Goal: Task Accomplishment & Management: Use online tool/utility

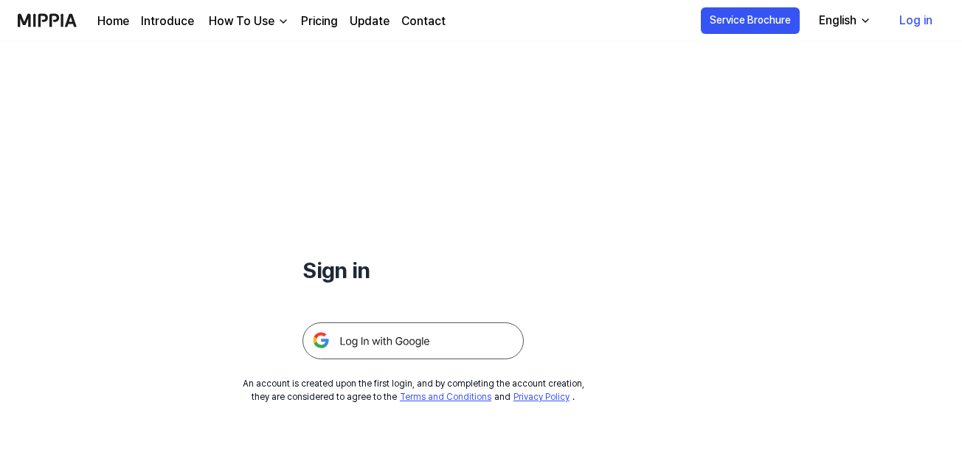
click at [114, 24] on link "Home" at bounding box center [113, 22] width 32 height 18
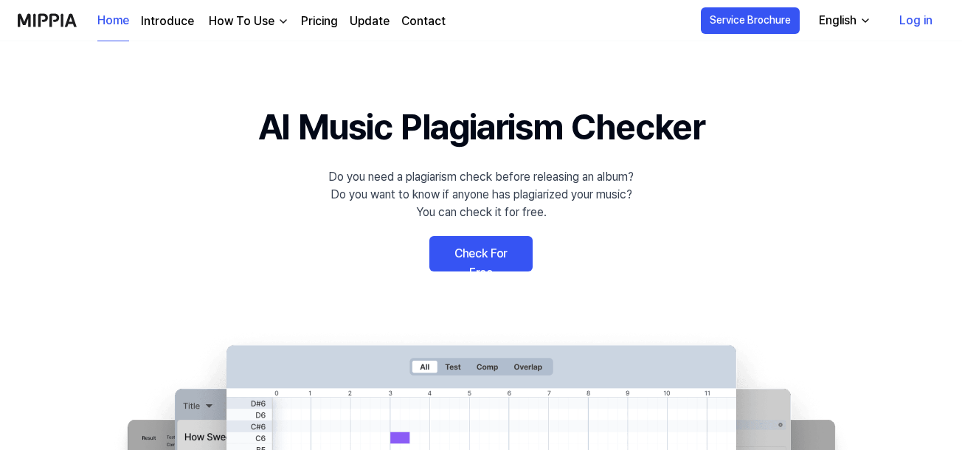
click at [114, 14] on link "Home" at bounding box center [113, 21] width 32 height 41
click at [499, 245] on link "Check For Free" at bounding box center [480, 253] width 103 height 35
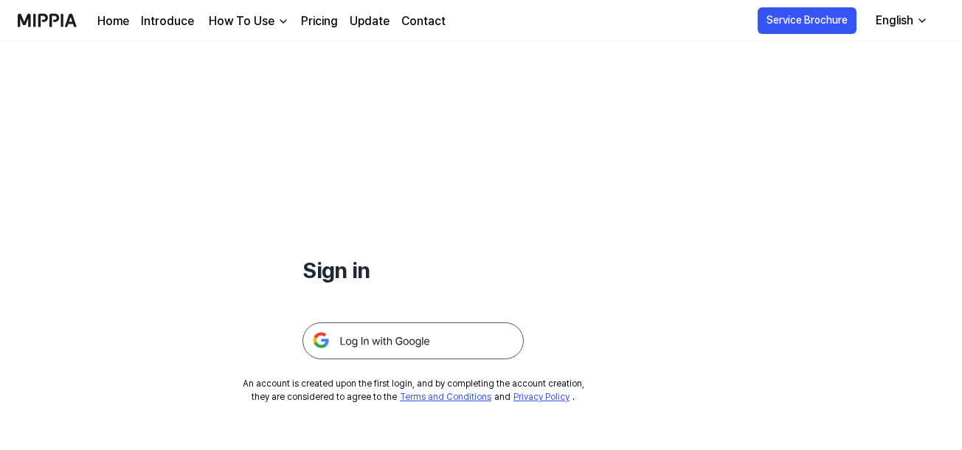
click at [350, 343] on img at bounding box center [412, 340] width 221 height 37
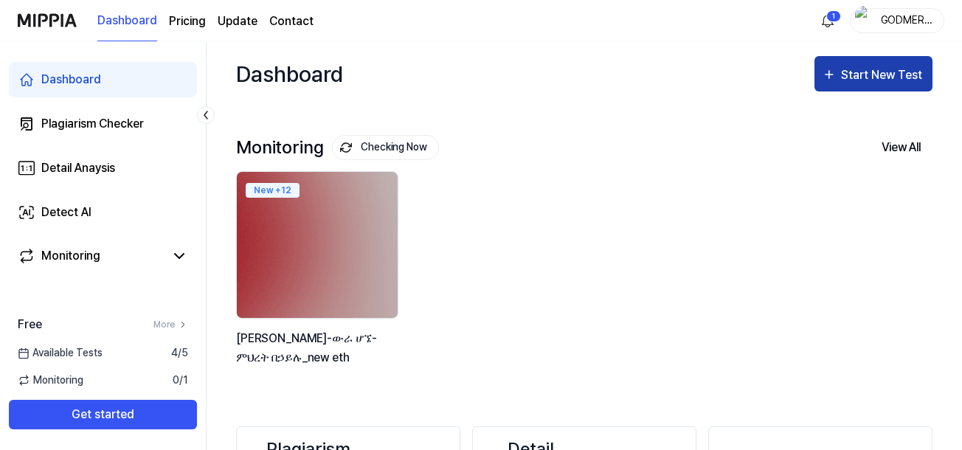
click at [847, 78] on div "Start New Test" at bounding box center [883, 75] width 84 height 19
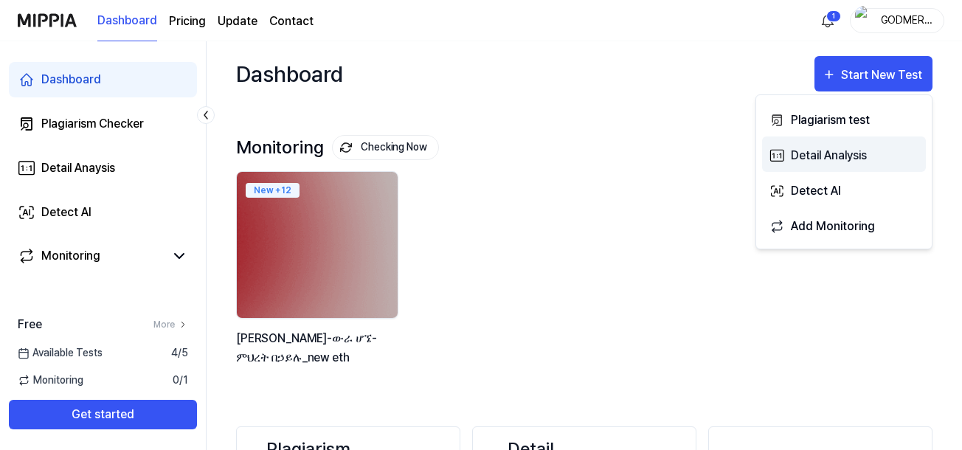
click at [782, 162] on icon "button" at bounding box center [776, 156] width 15 height 18
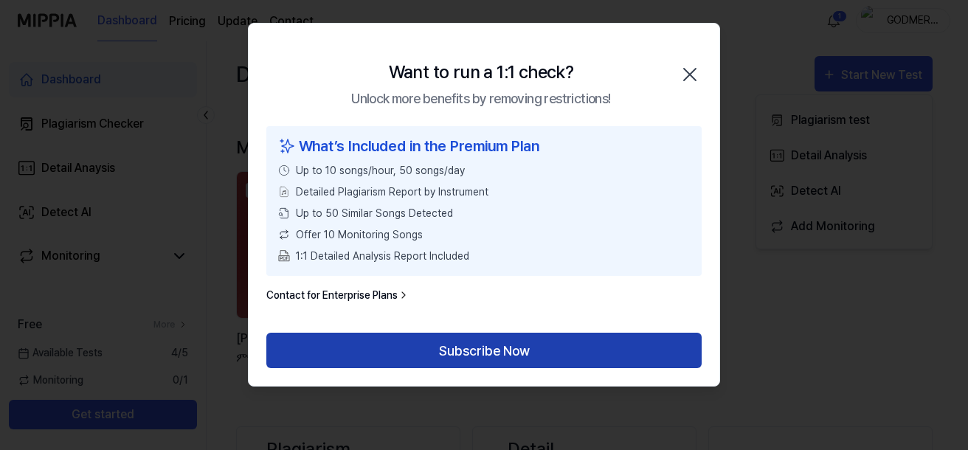
click at [491, 350] on button "Subscribe Now" at bounding box center [483, 350] width 435 height 35
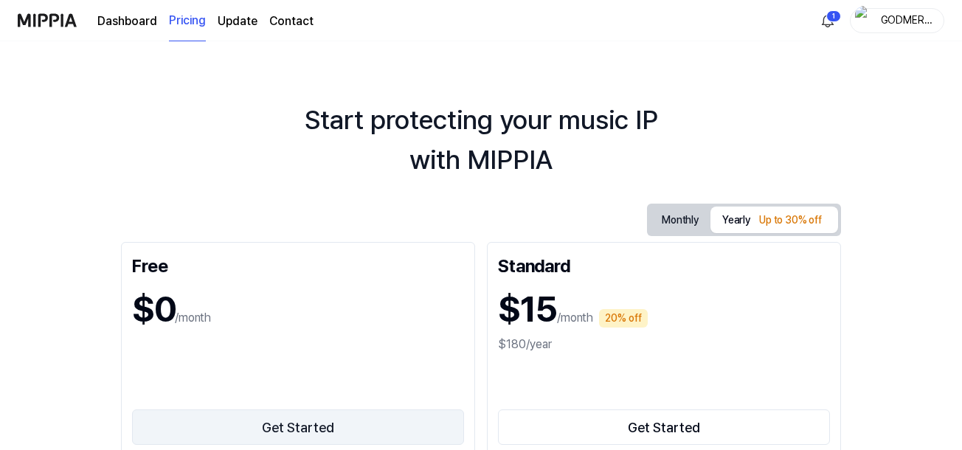
click at [291, 441] on button "Get Started" at bounding box center [298, 426] width 332 height 35
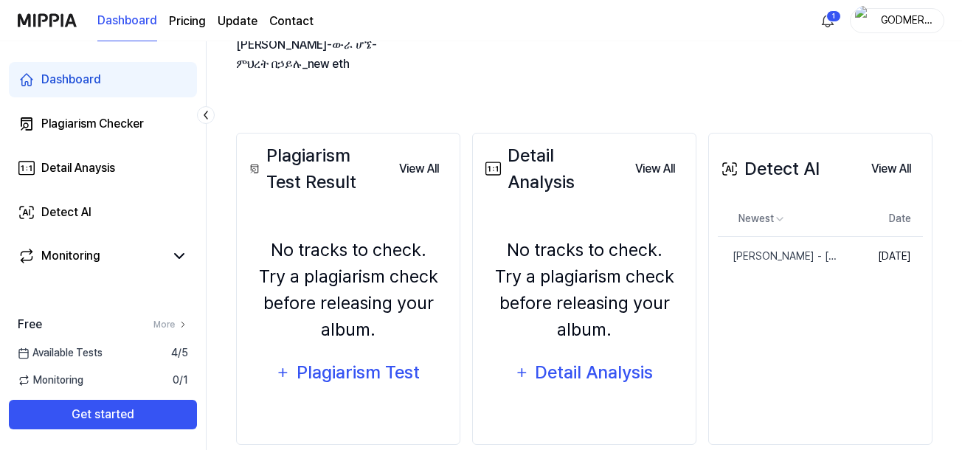
scroll to position [318, 0]
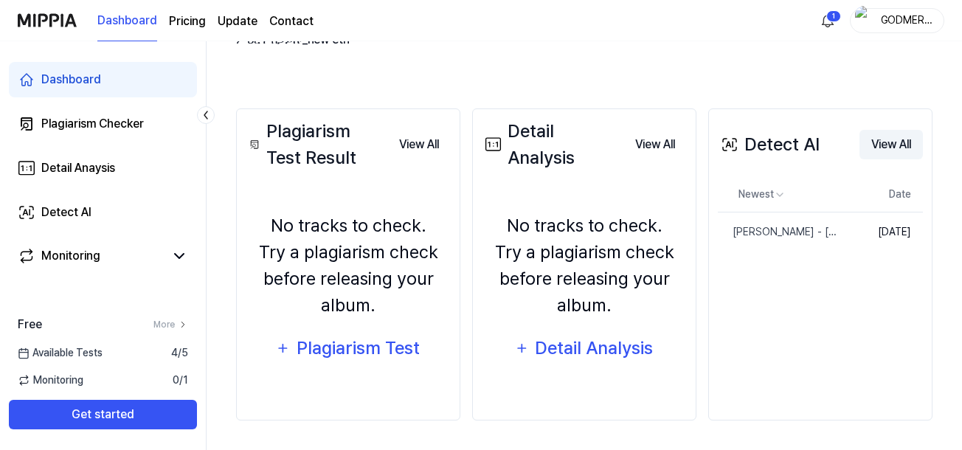
click at [885, 145] on button "View All" at bounding box center [890, 145] width 63 height 30
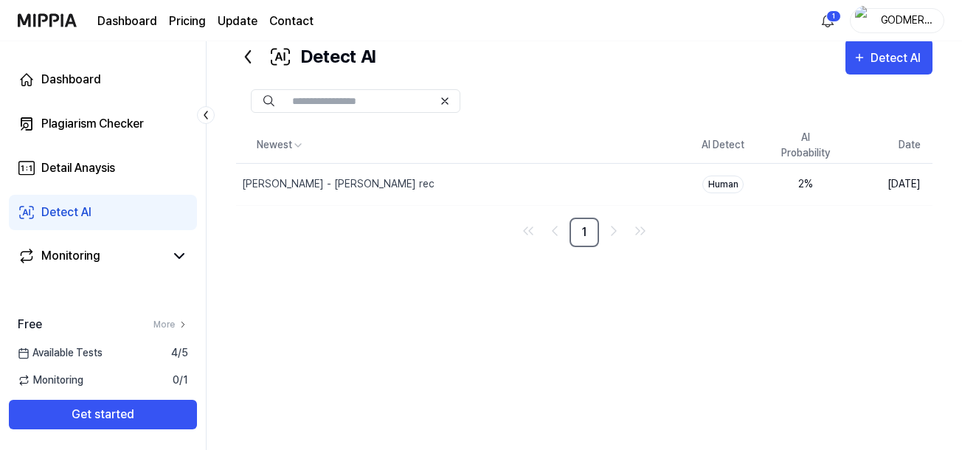
scroll to position [41, 0]
drag, startPoint x: 305, startPoint y: 181, endPoint x: 244, endPoint y: 266, distance: 105.2
click at [244, 266] on div "Newest AI Detect AI Probability Date mihret - uu benazret rec Delete Human 2 % …" at bounding box center [584, 274] width 696 height 293
click at [174, 257] on icon at bounding box center [179, 256] width 18 height 18
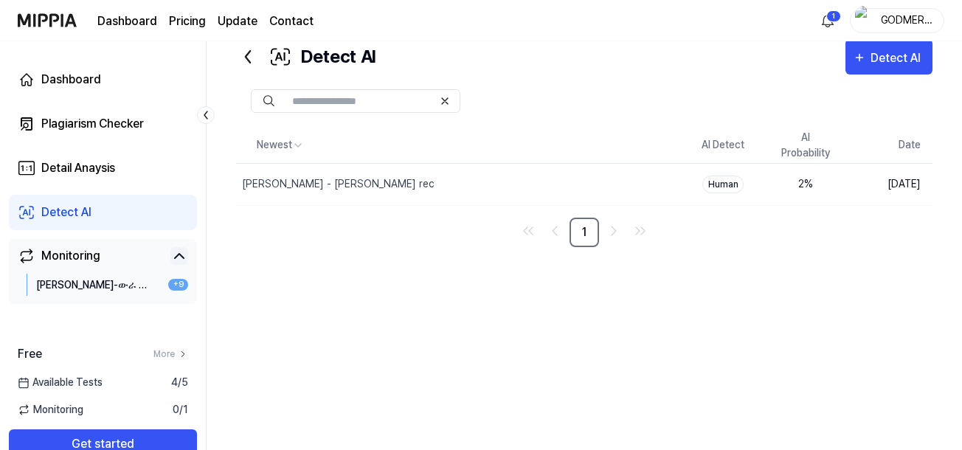
click at [174, 257] on icon at bounding box center [179, 256] width 18 height 18
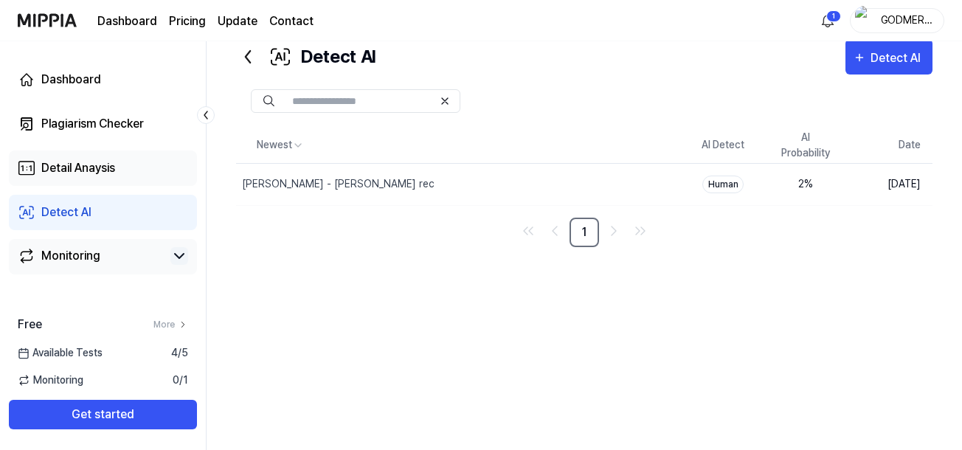
click at [136, 153] on link "Detail Anaysis" at bounding box center [103, 167] width 188 height 35
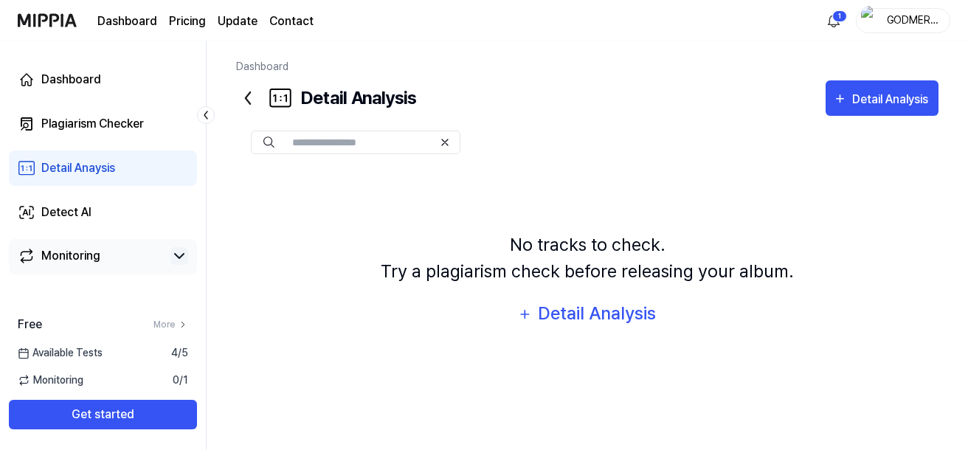
click at [83, 171] on div "Detail Anaysis" at bounding box center [78, 168] width 74 height 18
click at [547, 325] on div "Detail Analysis" at bounding box center [597, 313] width 120 height 28
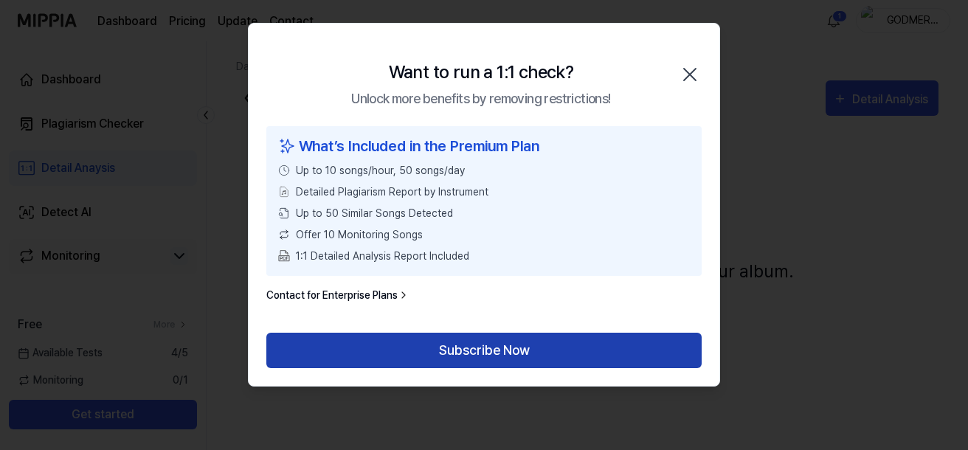
click at [526, 338] on button "Subscribe Now" at bounding box center [483, 350] width 435 height 35
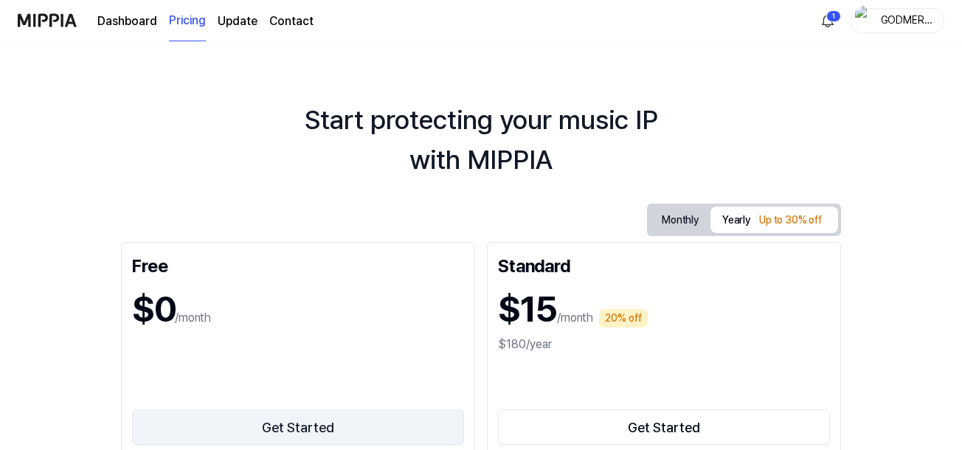
click at [284, 431] on button "Get Started" at bounding box center [298, 426] width 332 height 35
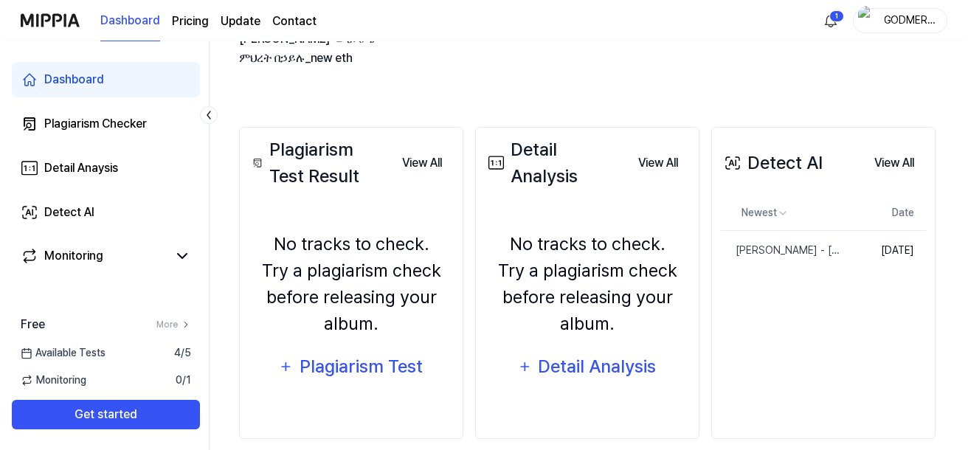
scroll to position [318, 0]
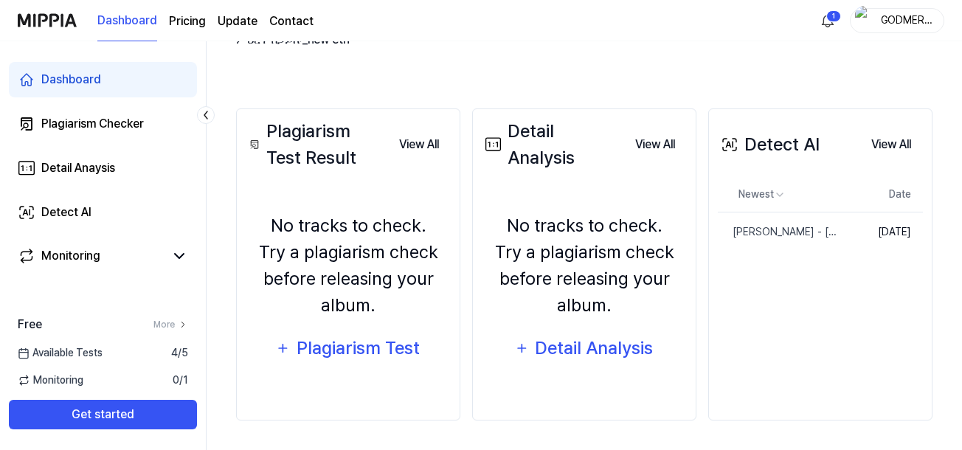
click at [622, 231] on div "No tracks to check. Try a plagiarism check before releasing your album." at bounding box center [584, 265] width 205 height 106
click at [579, 350] on div "Detail Analysis" at bounding box center [594, 348] width 120 height 28
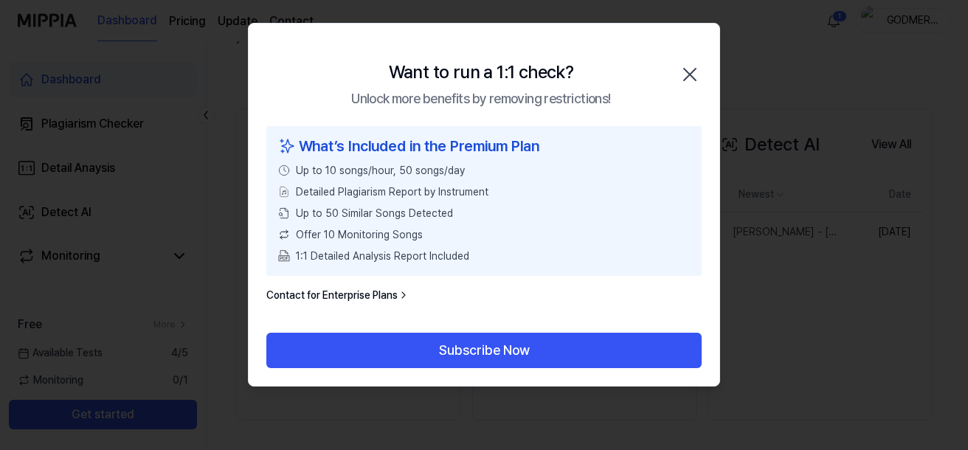
click at [579, 350] on button "Subscribe Now" at bounding box center [483, 350] width 435 height 35
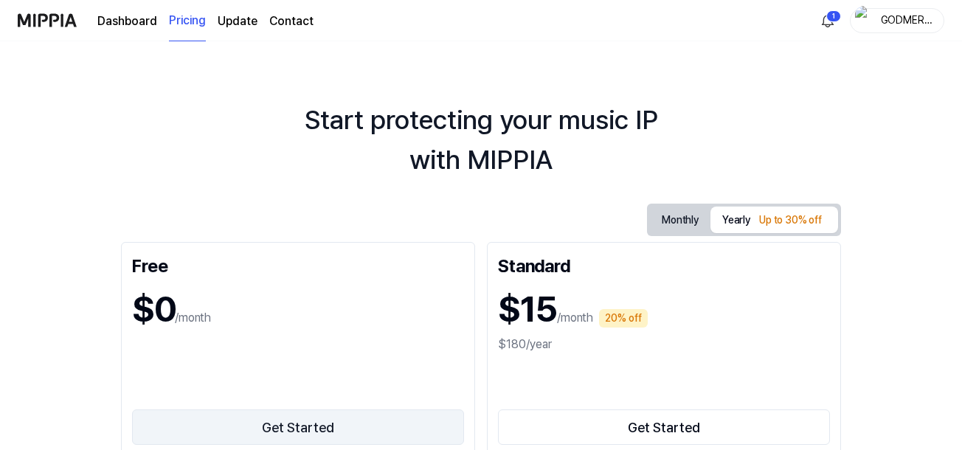
click at [295, 436] on button "Get Started" at bounding box center [298, 426] width 332 height 35
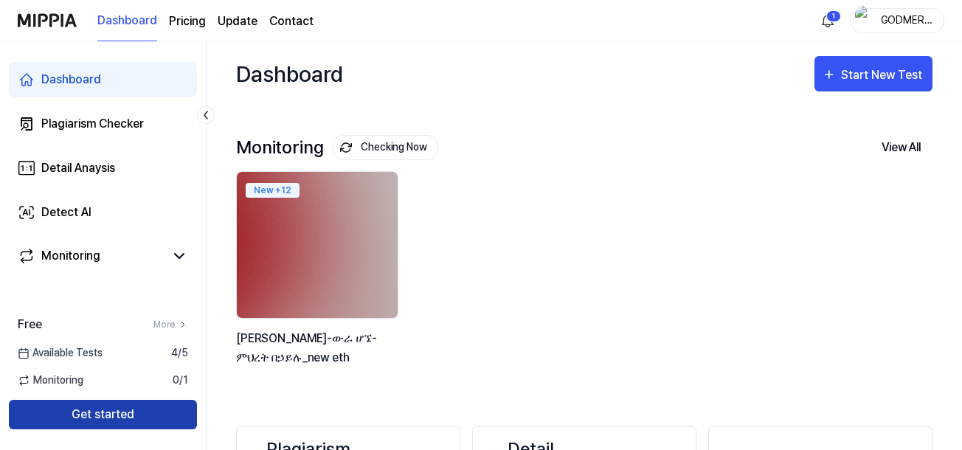
click at [109, 418] on button "Get started" at bounding box center [103, 415] width 188 height 30
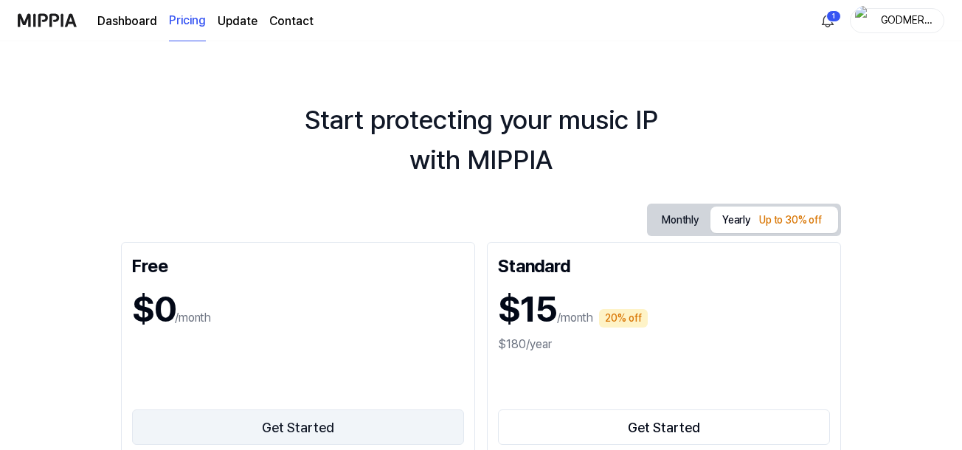
click at [261, 419] on button "Get Started" at bounding box center [298, 426] width 332 height 35
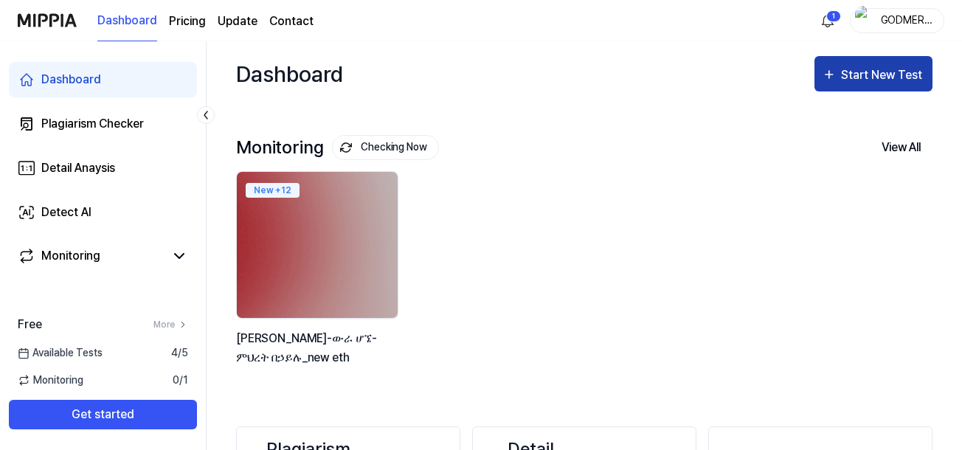
click at [877, 66] on div "Start New Test" at bounding box center [883, 75] width 84 height 19
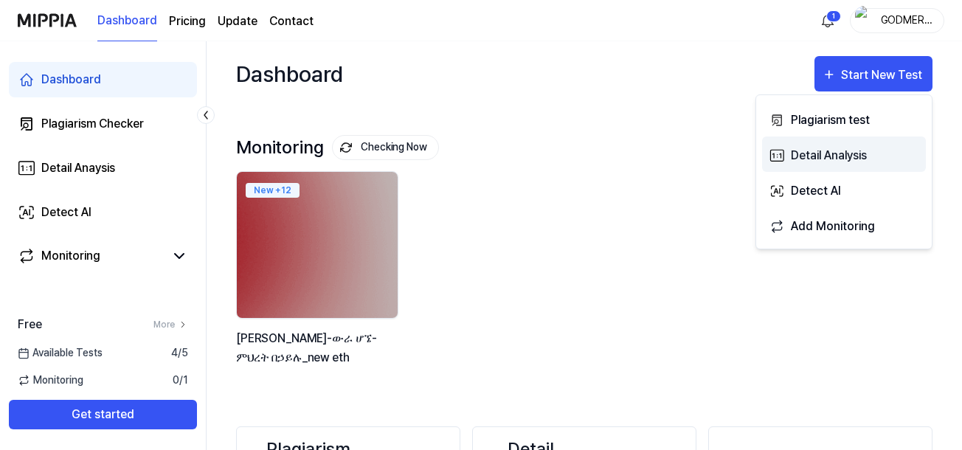
click at [802, 158] on div "Detail Analysis" at bounding box center [855, 155] width 128 height 19
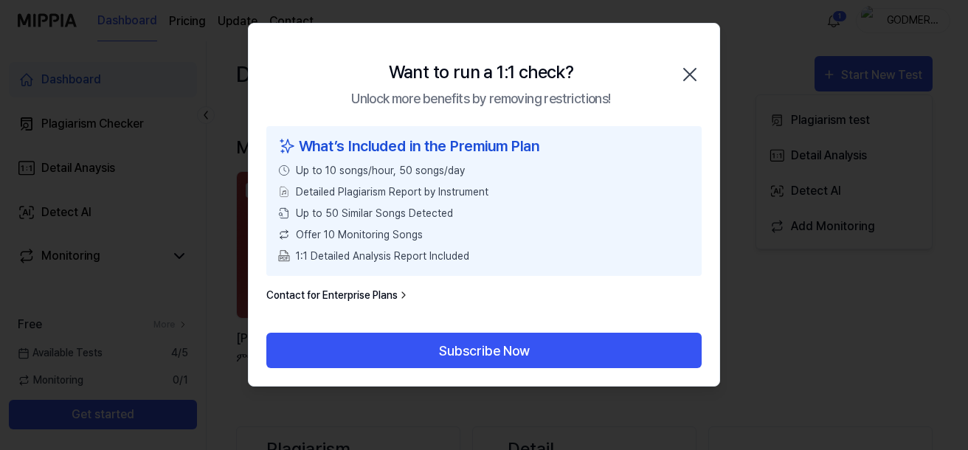
click at [685, 68] on icon "button" at bounding box center [690, 75] width 24 height 24
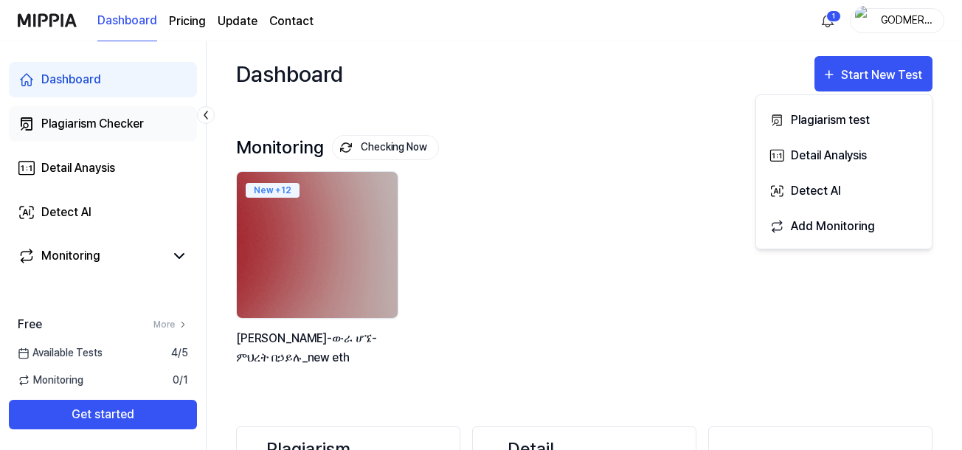
click at [127, 129] on div "Plagiarism Checker" at bounding box center [92, 124] width 103 height 18
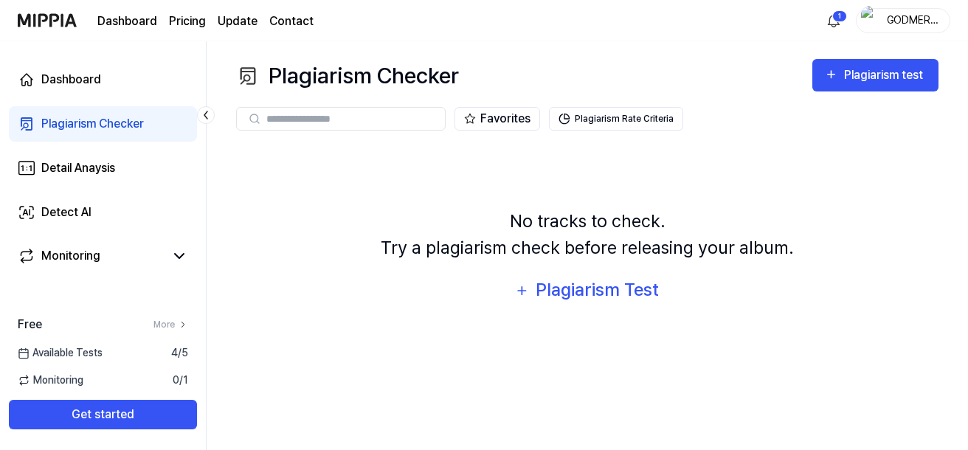
click at [305, 117] on input "text" at bounding box center [351, 118] width 170 height 13
click at [560, 288] on div "Plagiarism Test" at bounding box center [596, 290] width 125 height 28
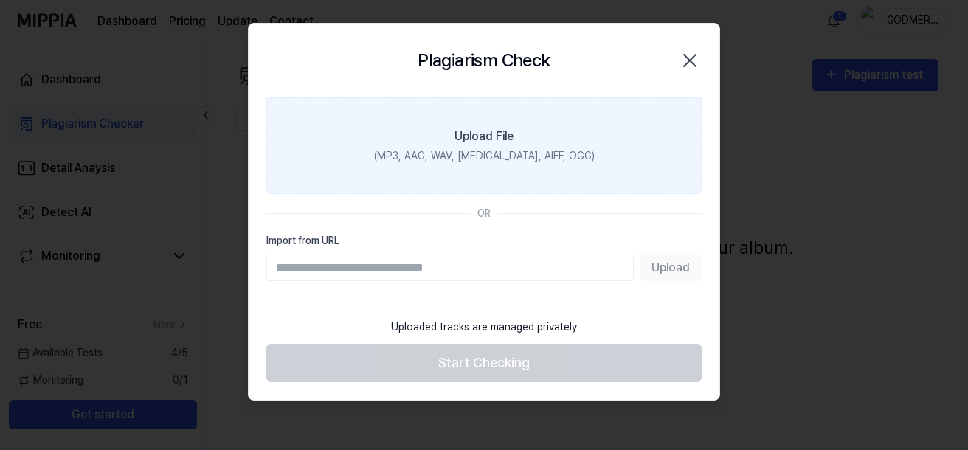
click at [485, 131] on div "Upload File" at bounding box center [483, 137] width 59 height 18
click at [0, 0] on input "Upload File (MP3, AAC, WAV, [MEDICAL_DATA], AIFF, OGG)" at bounding box center [0, 0] width 0 height 0
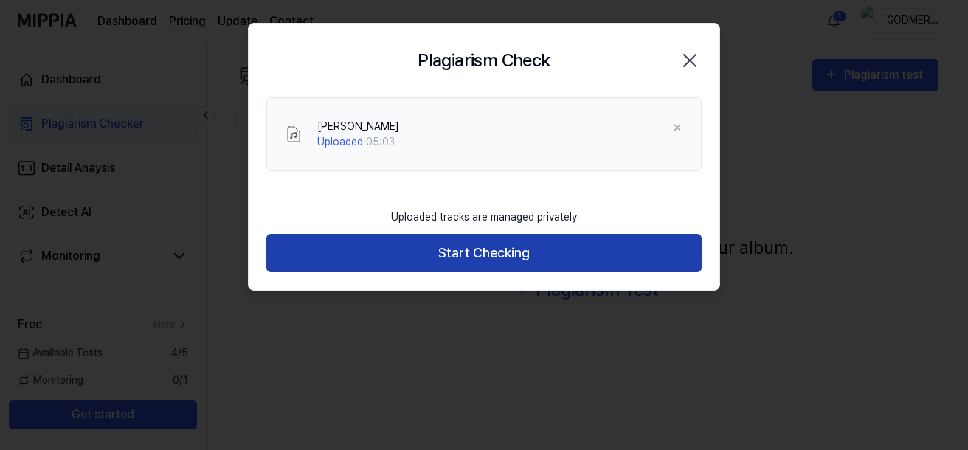
click at [482, 249] on button "Start Checking" at bounding box center [483, 253] width 435 height 39
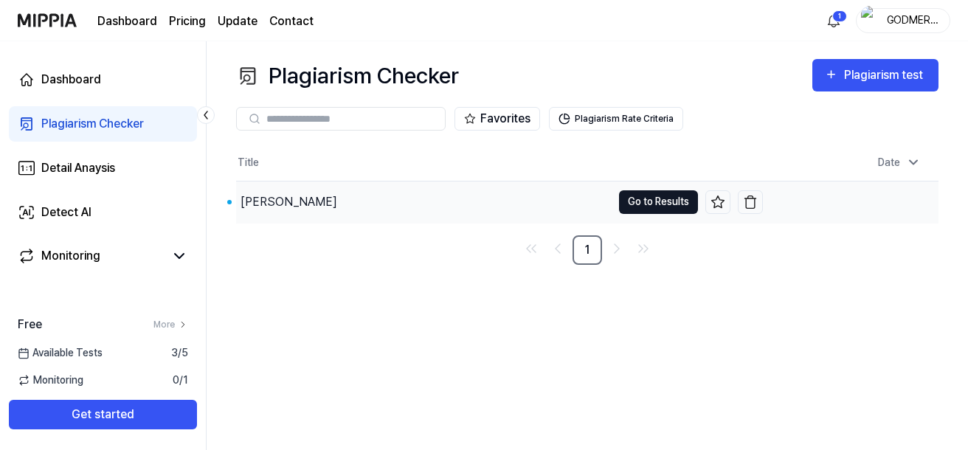
click at [651, 198] on button "Go to Results" at bounding box center [658, 202] width 79 height 24
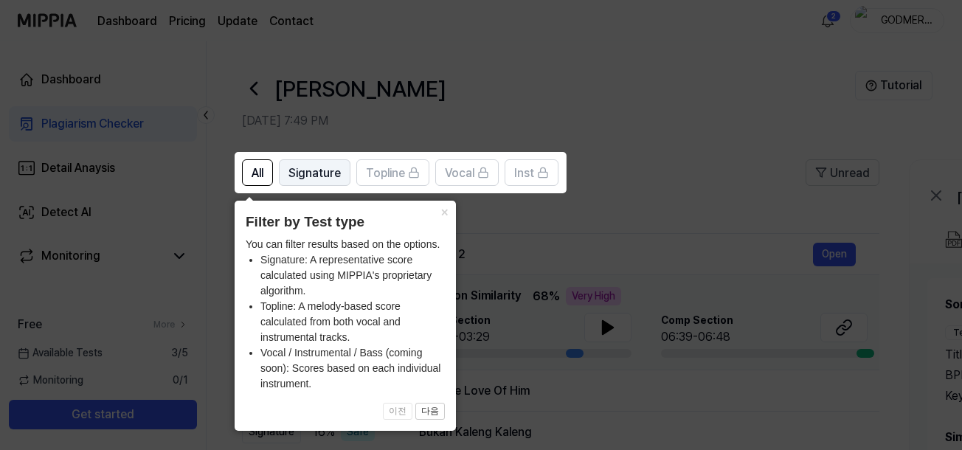
click at [316, 168] on span "Signature" at bounding box center [314, 173] width 52 height 18
click at [620, 162] on icon at bounding box center [484, 225] width 968 height 450
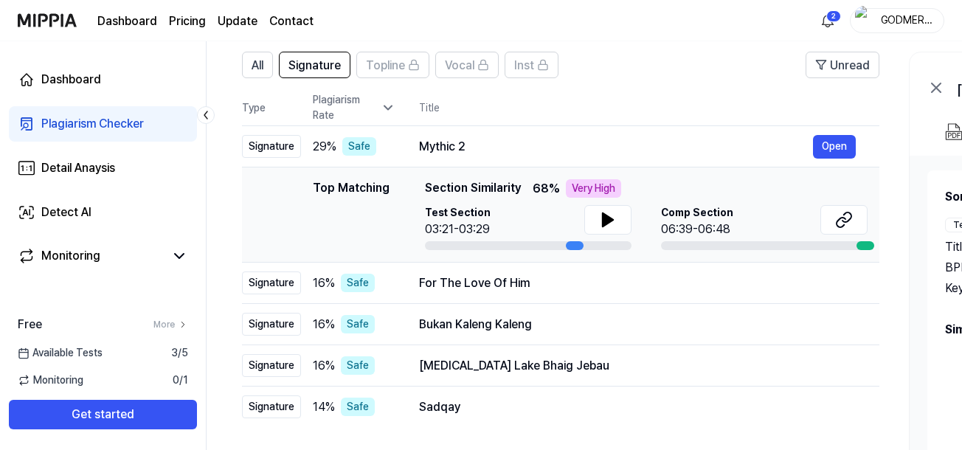
scroll to position [148, 0]
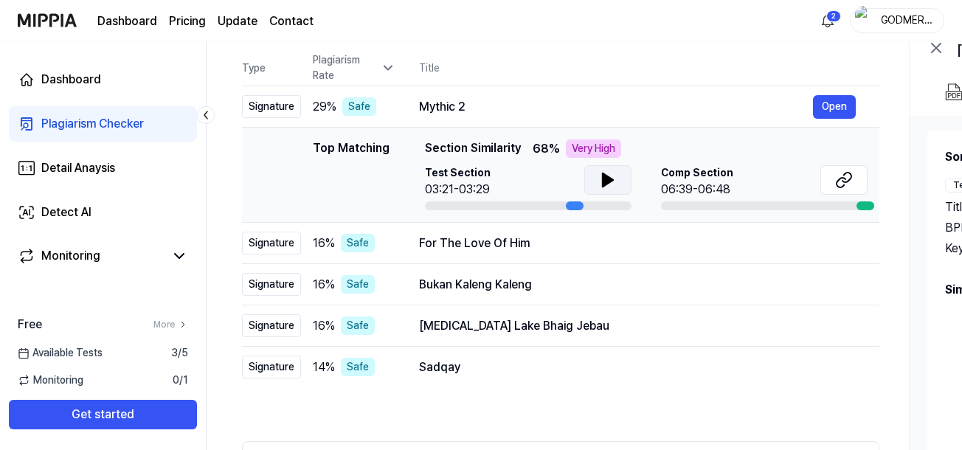
click at [614, 179] on icon at bounding box center [608, 180] width 18 height 18
click at [608, 184] on icon at bounding box center [608, 180] width 18 height 18
click at [839, 175] on icon at bounding box center [844, 180] width 18 height 18
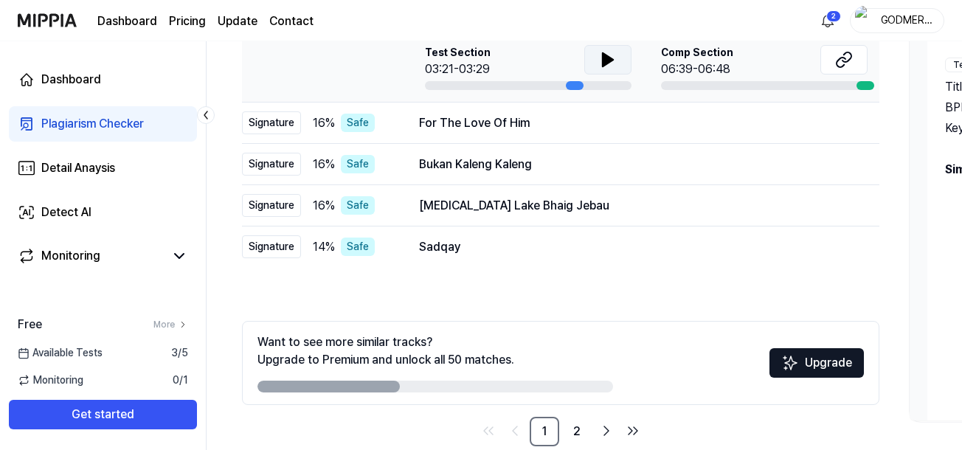
scroll to position [294, 0]
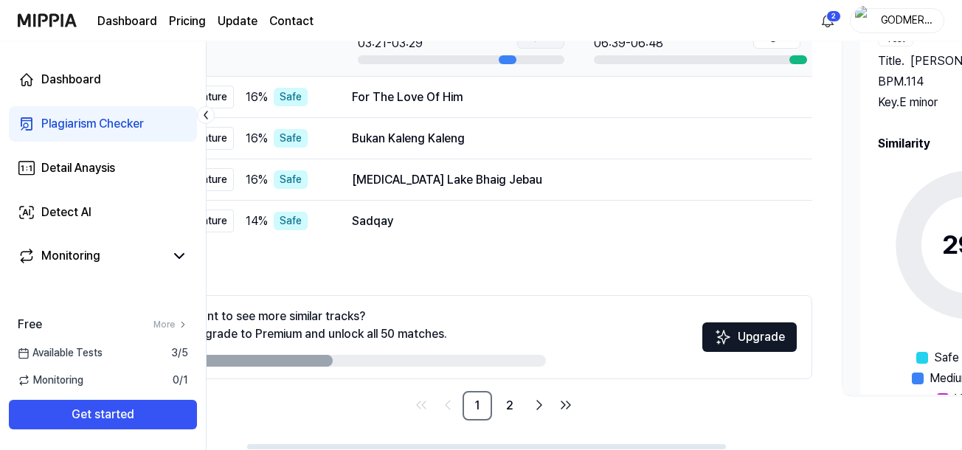
drag, startPoint x: 641, startPoint y: 447, endPoint x: 685, endPoint y: 441, distance: 43.9
click at [685, 444] on div at bounding box center [486, 446] width 479 height 5
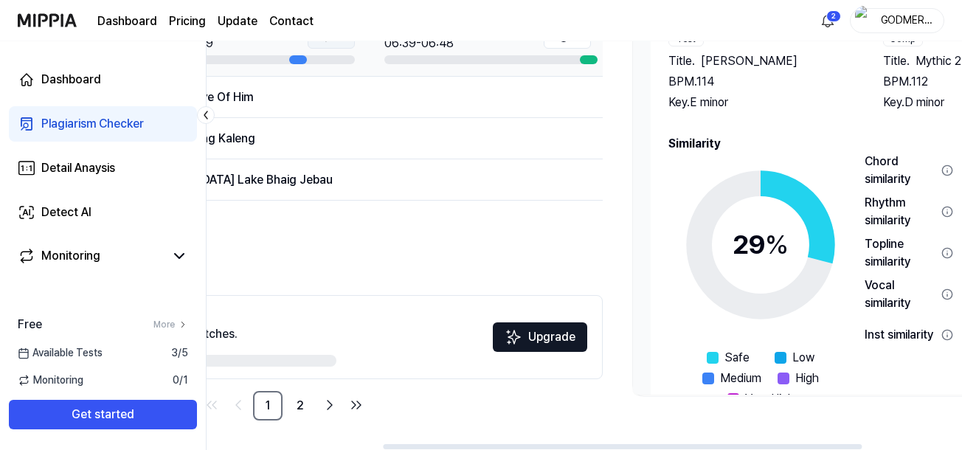
scroll to position [0, 277]
drag, startPoint x: 659, startPoint y: 446, endPoint x: 792, endPoint y: 457, distance: 133.3
click at [792, 449] on div at bounding box center [622, 446] width 479 height 5
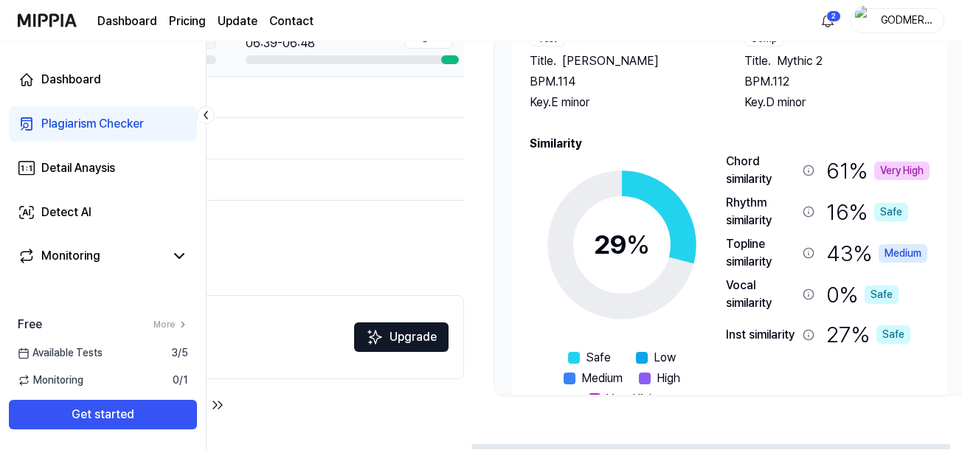
scroll to position [0, 421]
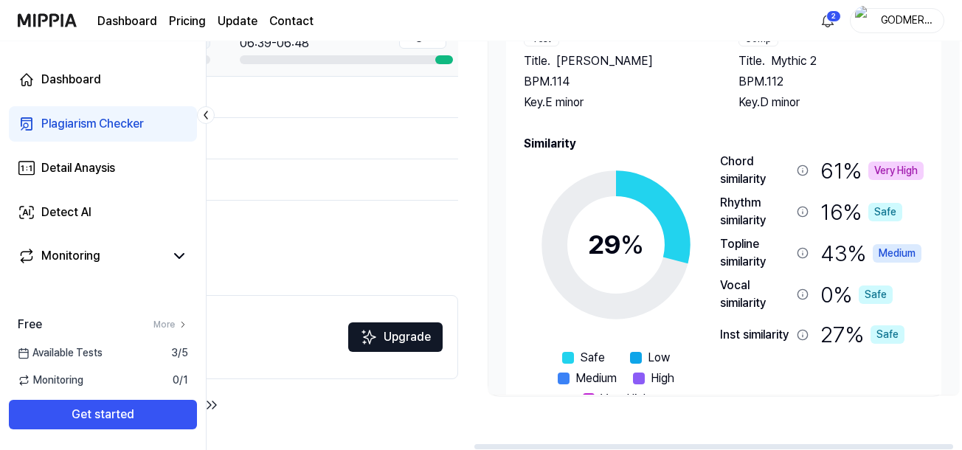
drag, startPoint x: 672, startPoint y: 445, endPoint x: 763, endPoint y: 448, distance: 91.5
click at [763, 448] on div at bounding box center [713, 446] width 479 height 5
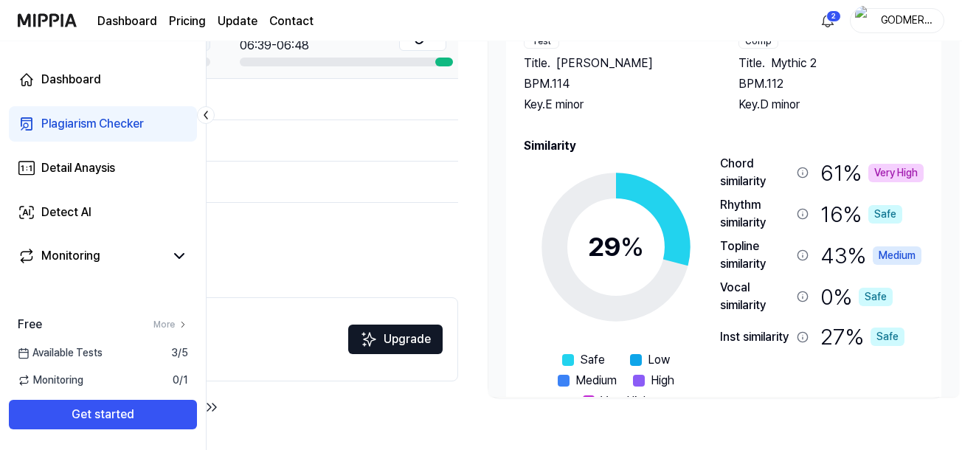
scroll to position [294, 0]
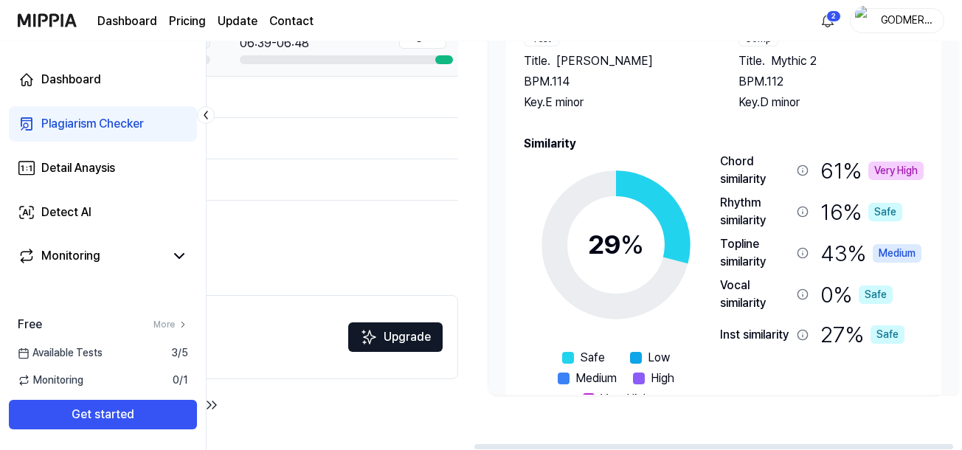
click at [496, 66] on div "Song Info Test Title . Yinesa Mehret Behailu BPM. 114 Key. E minor Comp Title .…" at bounding box center [723, 182] width 471 height 425
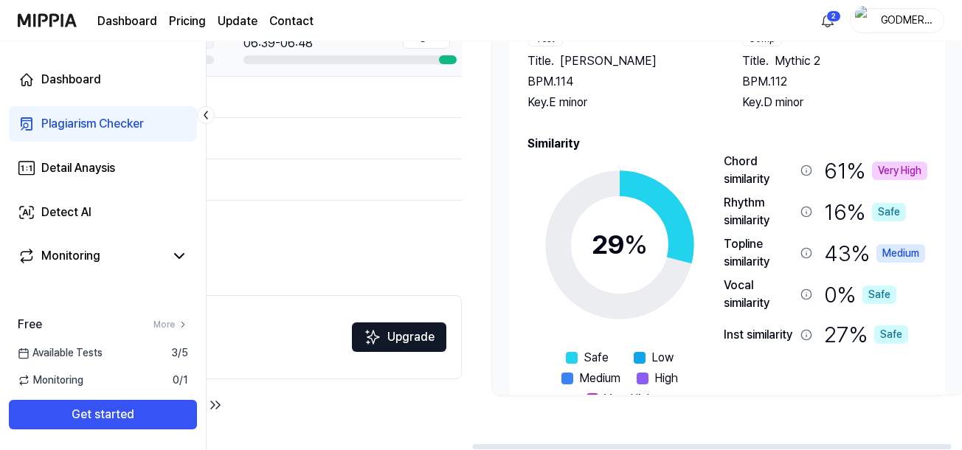
scroll to position [0, 418]
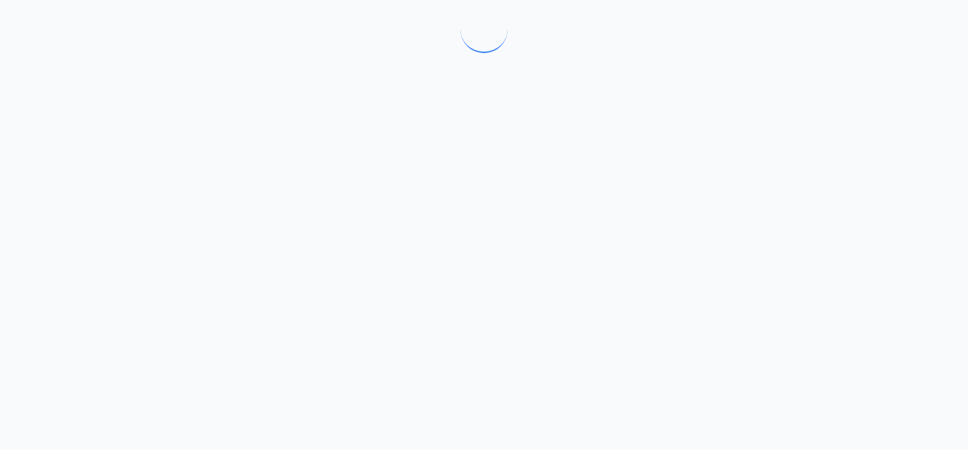
drag, startPoint x: 496, startPoint y: 66, endPoint x: 469, endPoint y: 123, distance: 63.7
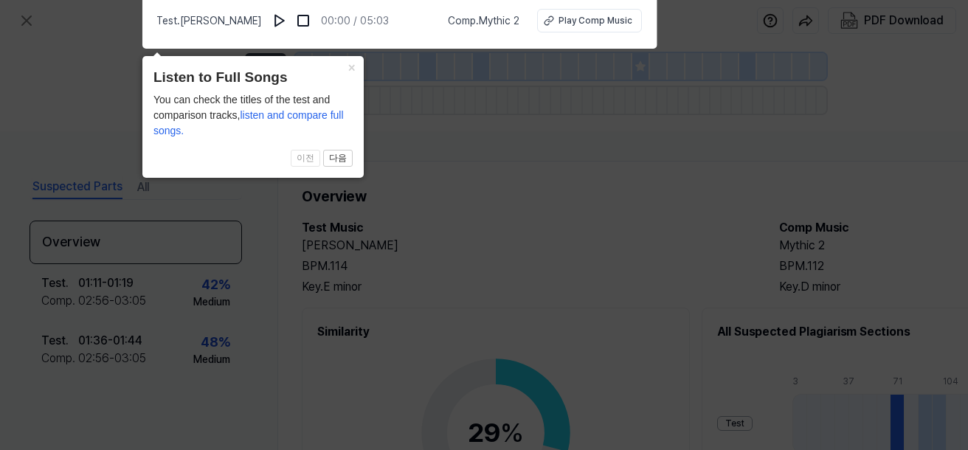
click at [485, 187] on icon at bounding box center [484, 221] width 968 height 457
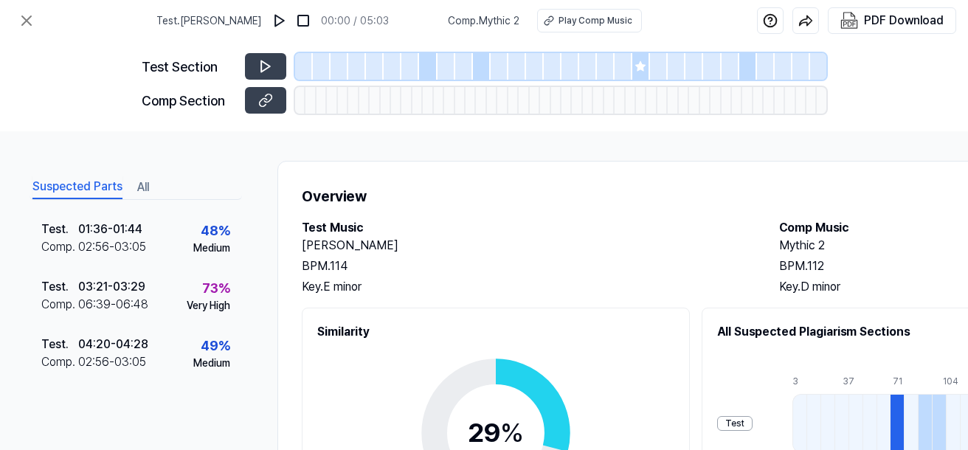
scroll to position [129, 0]
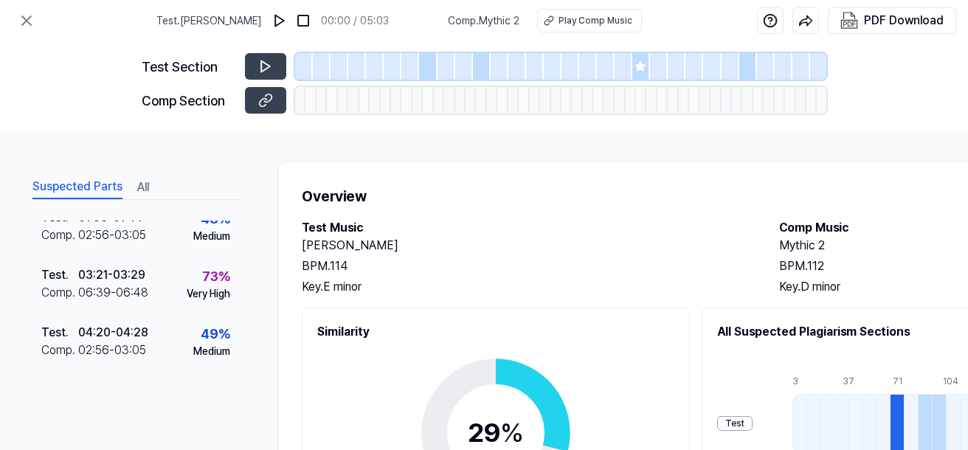
click at [139, 188] on button "All" at bounding box center [143, 188] width 12 height 24
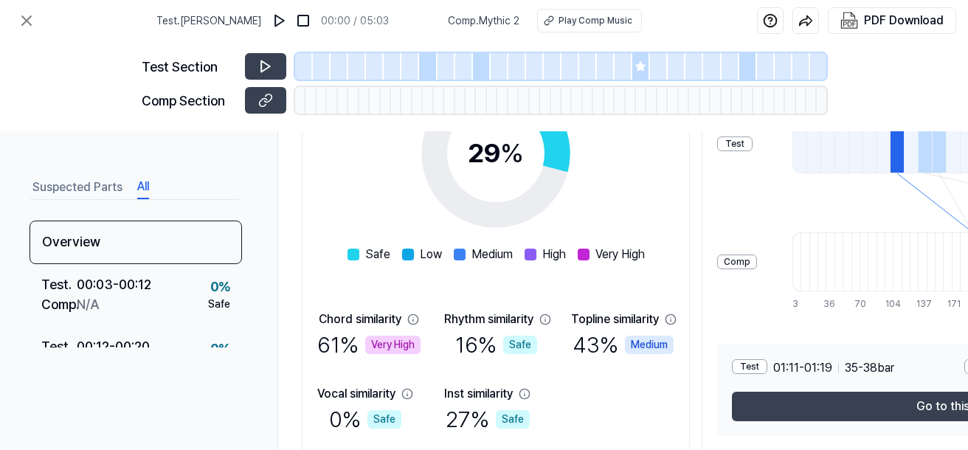
scroll to position [341, 0]
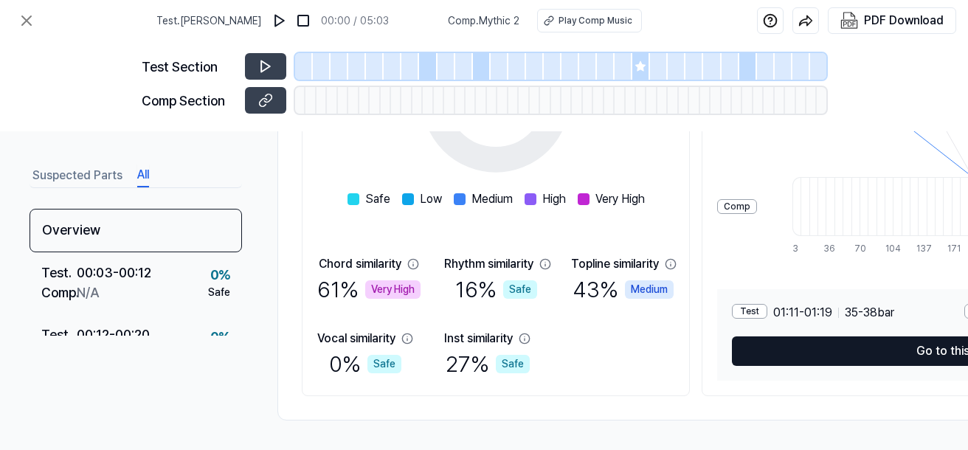
click at [846, 348] on button "Go to this section" at bounding box center [964, 351] width 465 height 30
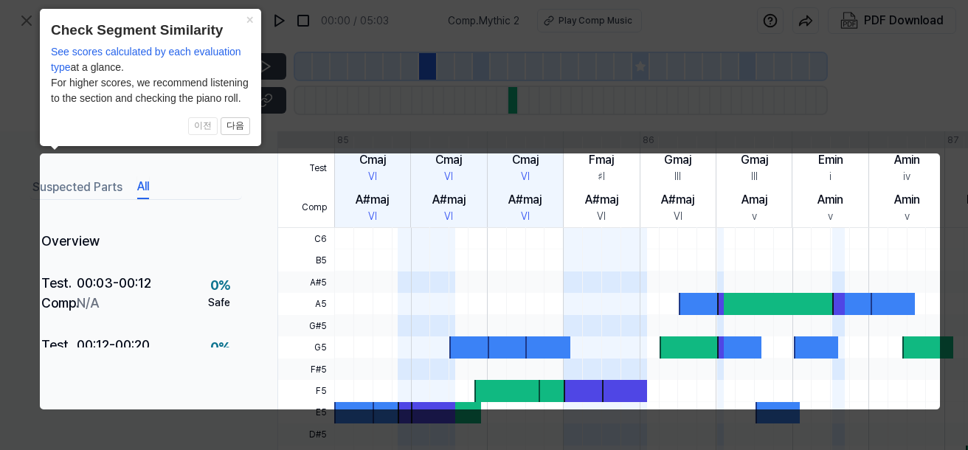
scroll to position [0, 230]
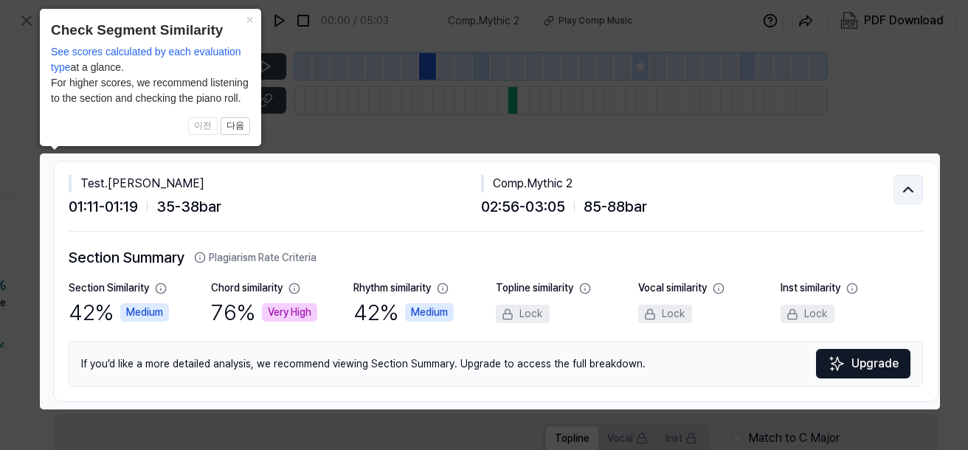
click at [899, 195] on icon at bounding box center [908, 190] width 18 height 18
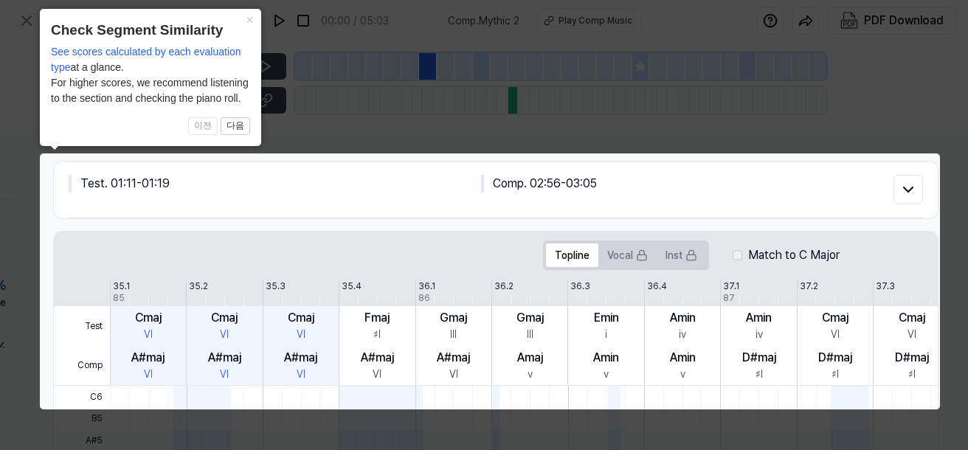
click at [623, 254] on body "Test . Yinesa Mehret Behailu 00:00 / 05:03 Comp . Mythic 2 Play Comp Music PDF …" at bounding box center [484, 225] width 968 height 450
click at [614, 252] on body "Test . Yinesa Mehret Behailu 00:00 / 05:03 Comp . Mythic 2 Play Comp Music PDF …" at bounding box center [484, 225] width 968 height 450
click at [688, 260] on body "Test . Yinesa Mehret Behailu 00:00 / 05:03 Comp . Mythic 2 Play Comp Music PDF …" at bounding box center [484, 225] width 968 height 450
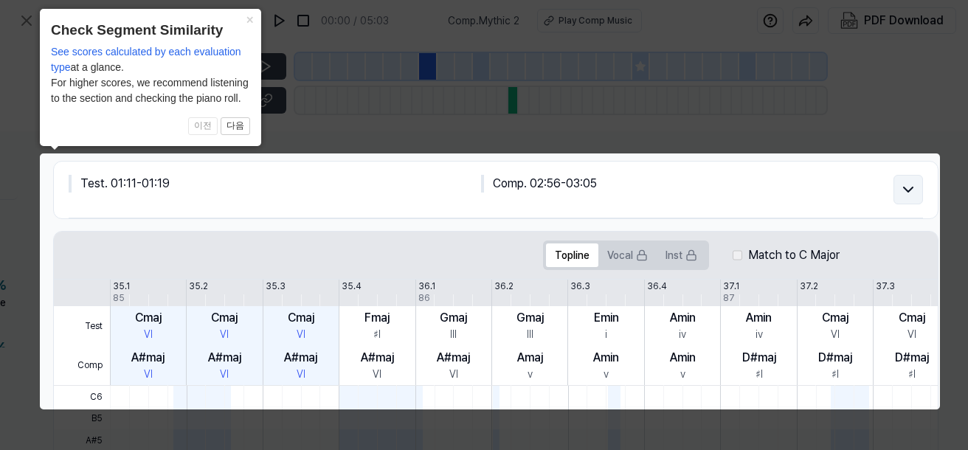
click at [907, 186] on icon at bounding box center [908, 190] width 18 height 18
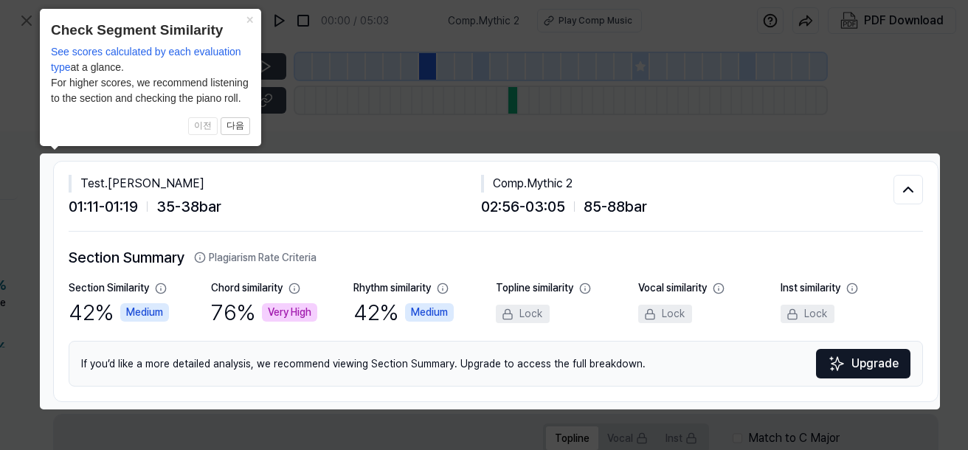
click at [957, 89] on icon at bounding box center [484, 225] width 968 height 450
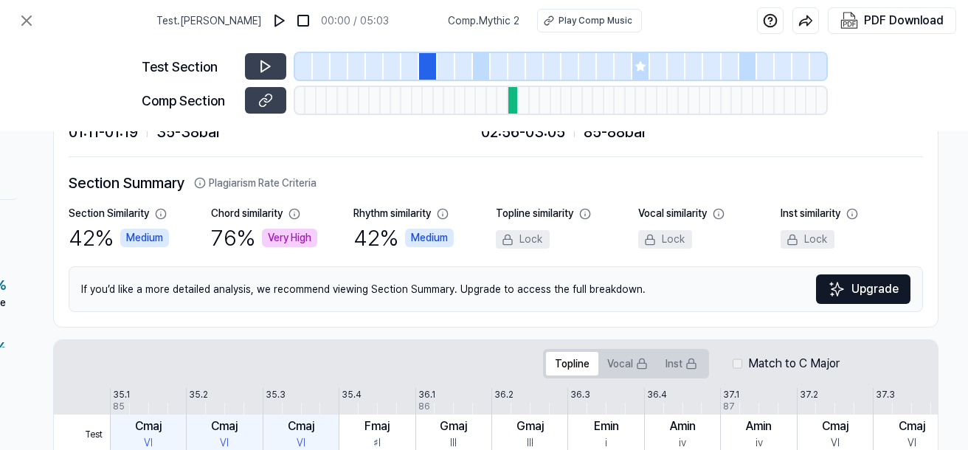
scroll to position [72, 230]
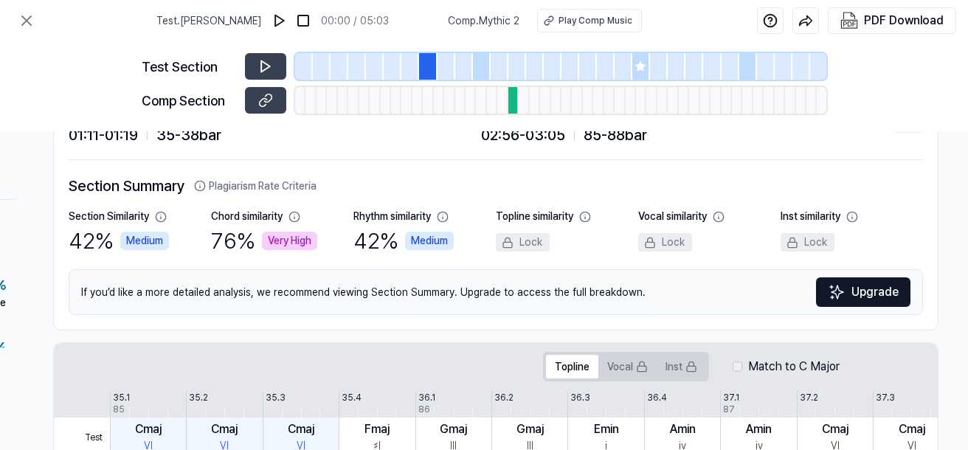
click at [957, 197] on div "Suspected Parts All Overview Test . 00:03 - 00:12 Comp . N/A 0 % Safe Test . 00…" at bounding box center [484, 290] width 968 height 319
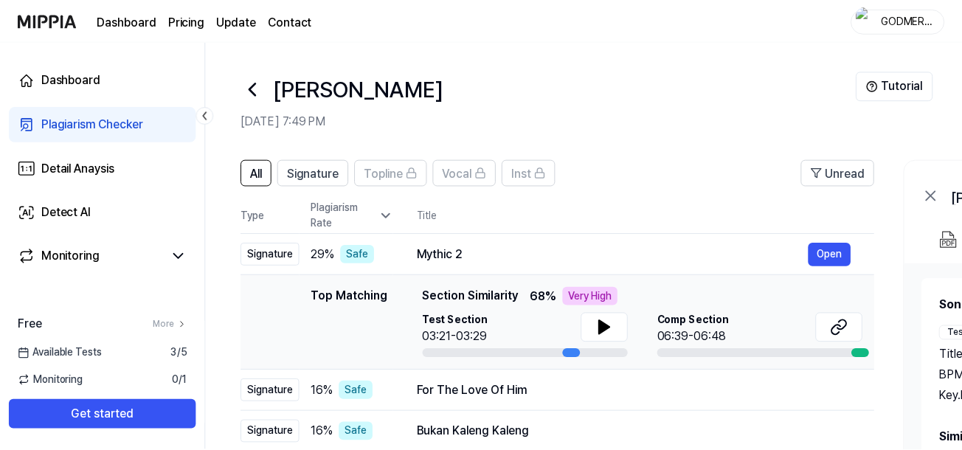
scroll to position [294, 0]
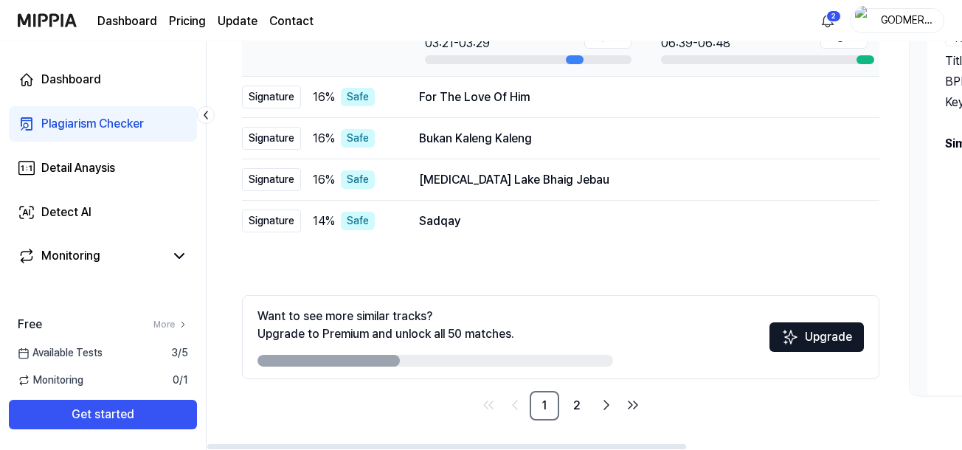
drag, startPoint x: 366, startPoint y: 212, endPoint x: 311, endPoint y: 306, distance: 108.4
click at [355, 283] on div "All Signature Topline Vocal Inst Unread All Signature Topline Vocal Inst Type P…" at bounding box center [560, 143] width 637 height 555
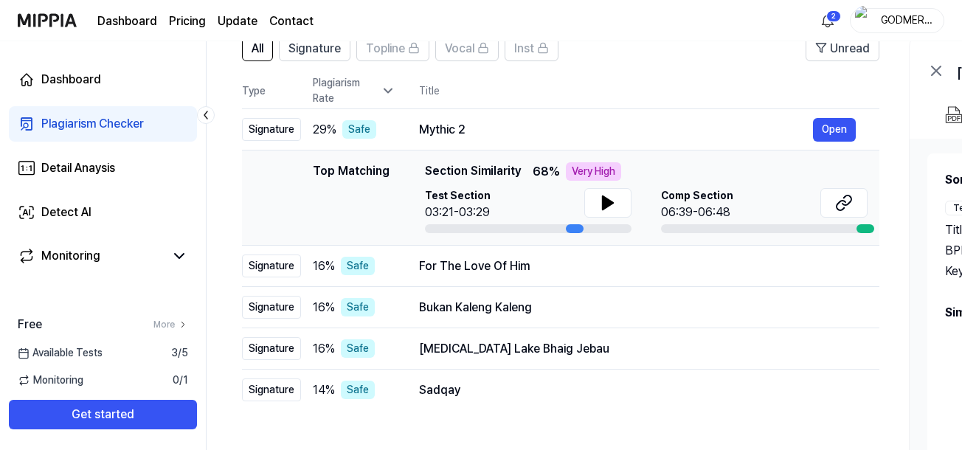
scroll to position [125, 0]
click at [844, 125] on button "Open" at bounding box center [834, 129] width 43 height 24
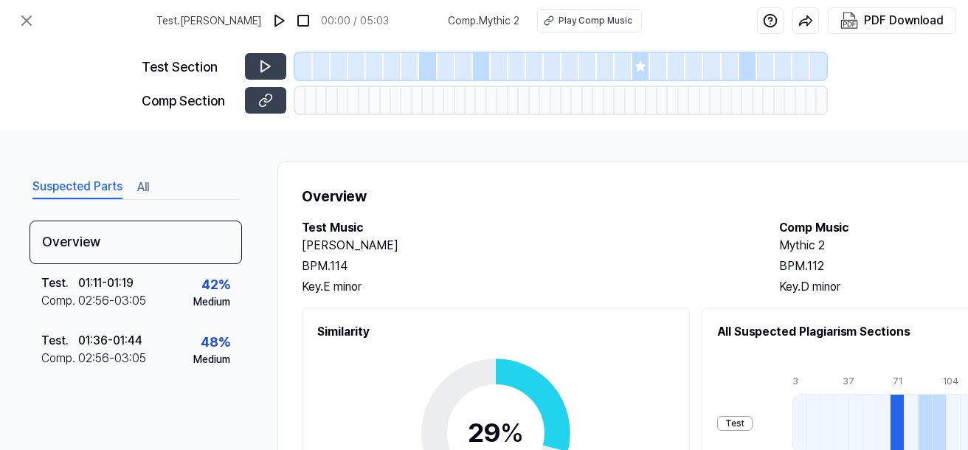
drag, startPoint x: 708, startPoint y: 108, endPoint x: 686, endPoint y: 103, distance: 22.7
click at [688, 105] on div "Test Section Comp Section" at bounding box center [484, 86] width 685 height 90
click at [263, 66] on icon at bounding box center [265, 66] width 15 height 15
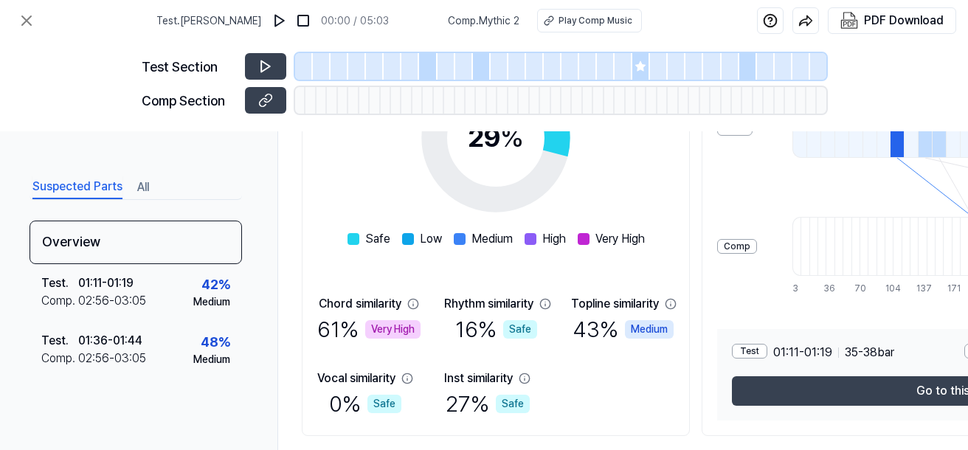
scroll to position [341, 0]
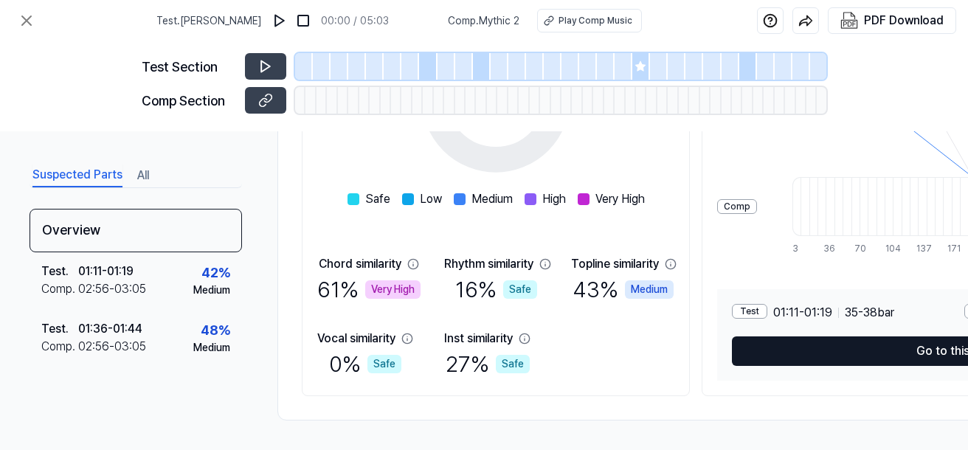
click at [759, 345] on button "Go to this section" at bounding box center [964, 351] width 465 height 30
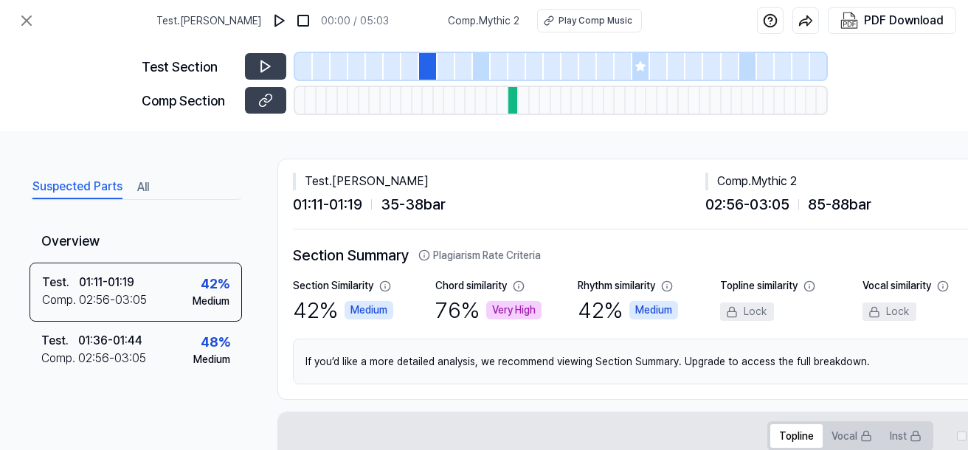
scroll to position [0, 0]
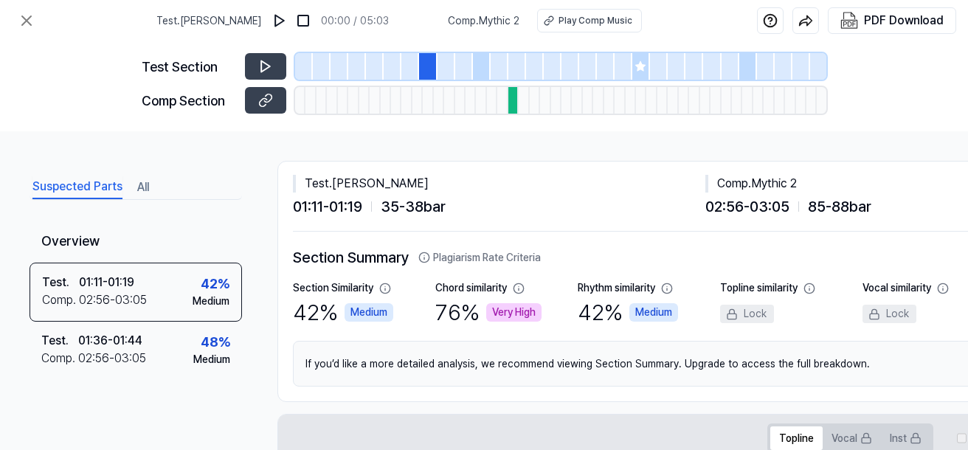
click at [489, 20] on span "Comp . Mythic 2" at bounding box center [484, 20] width 72 height 15
click at [287, 21] on img at bounding box center [279, 20] width 15 height 15
click at [288, 21] on img at bounding box center [281, 20] width 15 height 15
click at [578, 24] on div "Play Comp Music" at bounding box center [595, 20] width 74 height 13
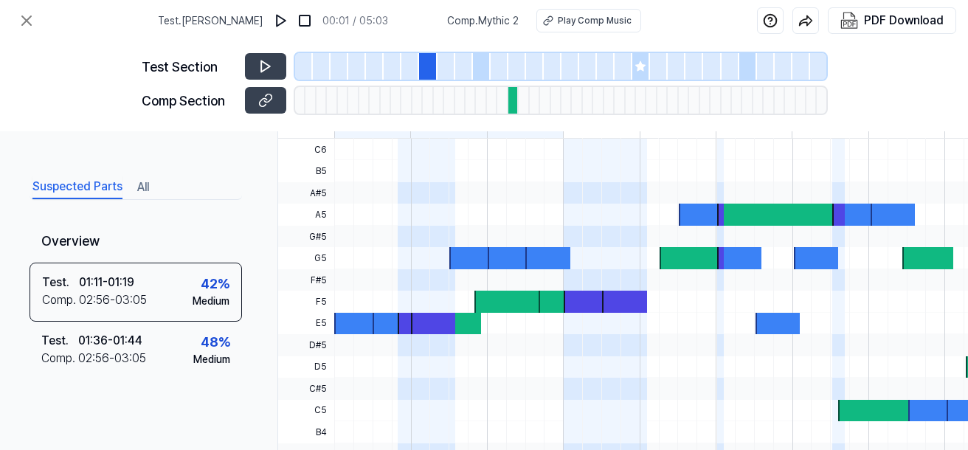
scroll to position [568, 0]
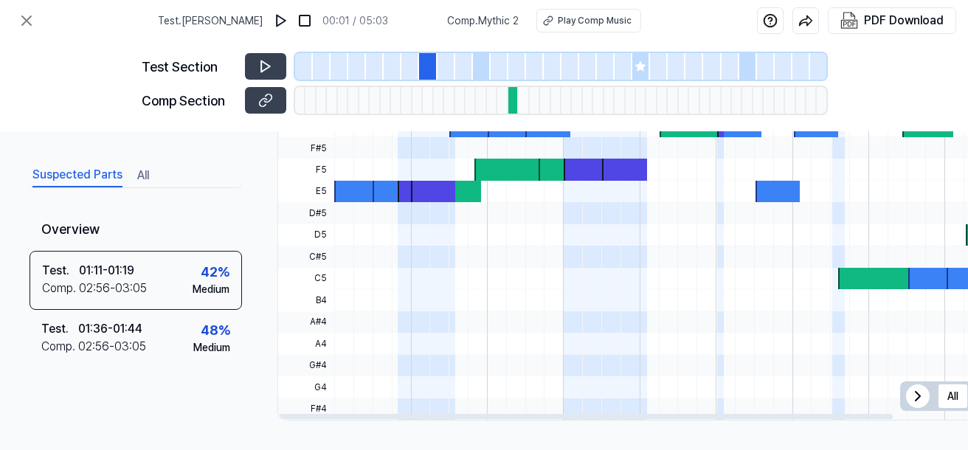
click at [326, 224] on span "D5" at bounding box center [306, 234] width 56 height 21
click at [404, 195] on div at bounding box center [407, 191] width 19 height 21
drag, startPoint x: 404, startPoint y: 195, endPoint x: 407, endPoint y: 184, distance: 11.5
click at [407, 184] on div at bounding box center [407, 191] width 19 height 21
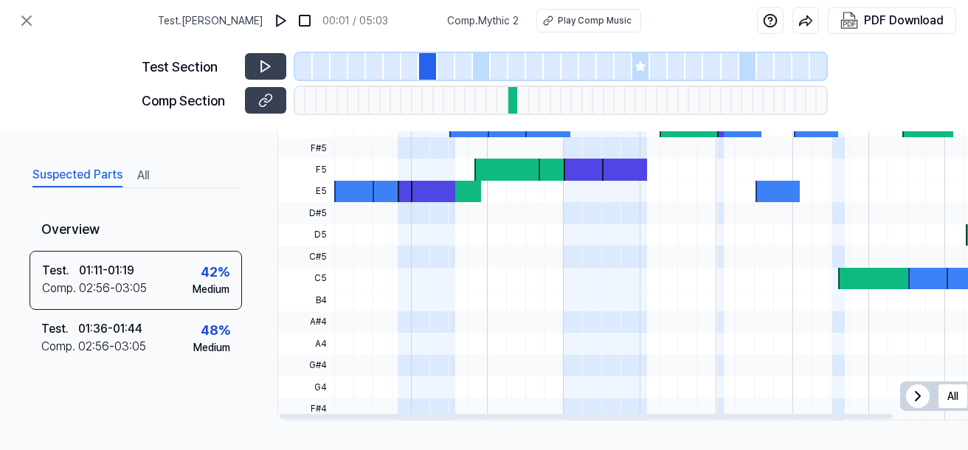
click at [407, 184] on div at bounding box center [407, 191] width 19 height 21
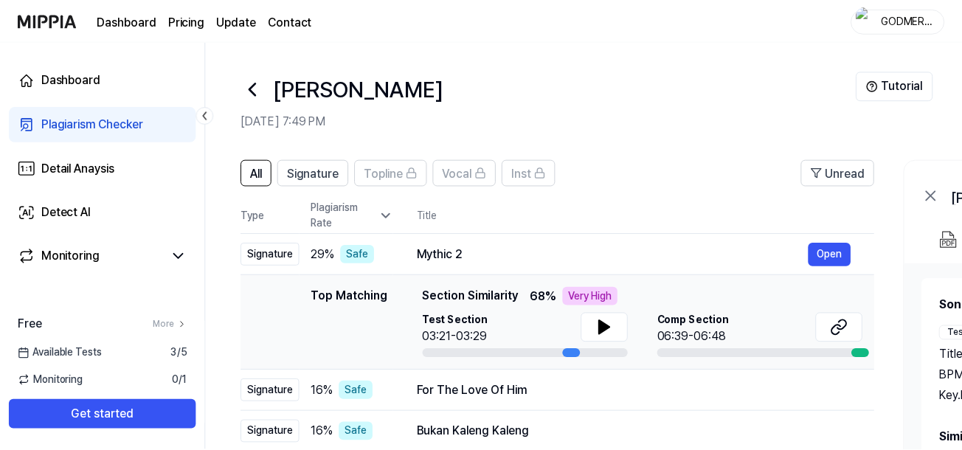
scroll to position [125, 0]
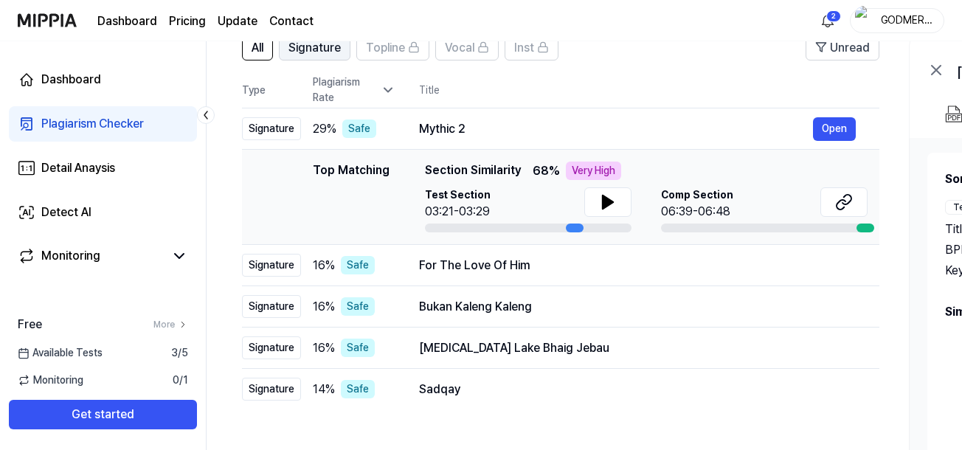
click at [328, 46] on span "Signature" at bounding box center [314, 48] width 52 height 18
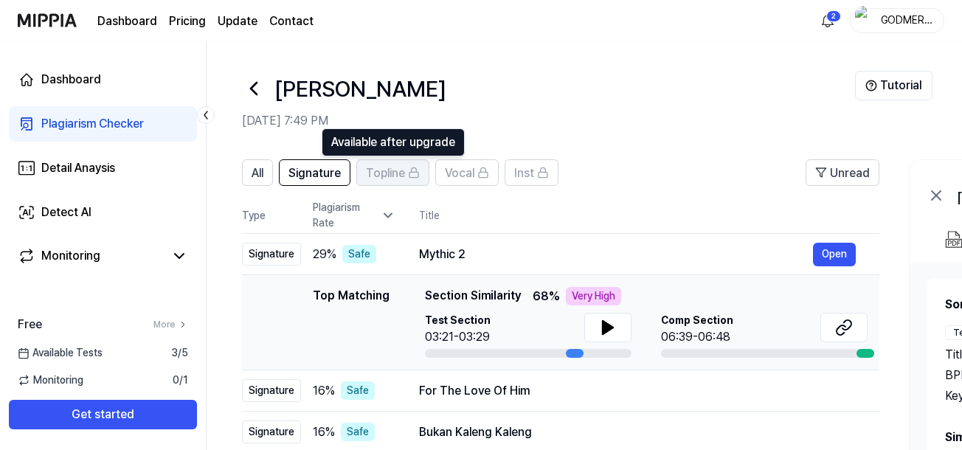
click at [386, 175] on span "Topline" at bounding box center [385, 173] width 39 height 18
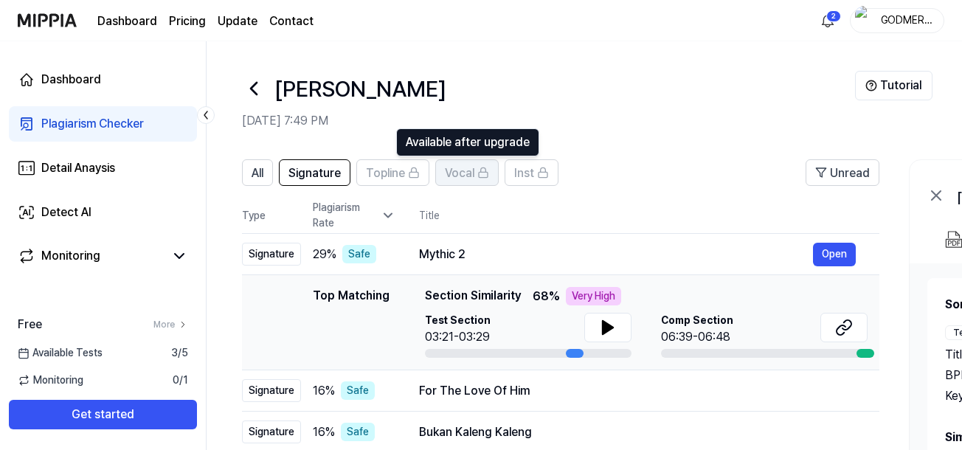
click at [460, 178] on span "Vocal" at bounding box center [460, 173] width 30 height 18
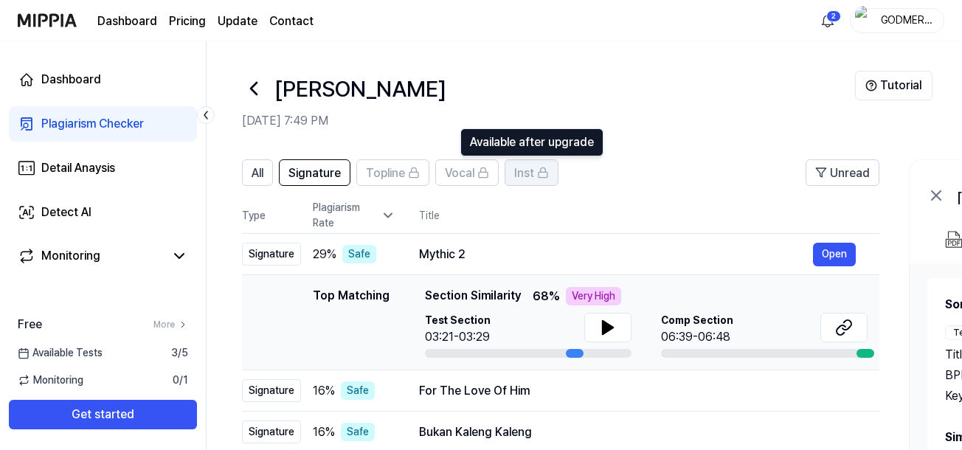
click at [517, 179] on span "Inst" at bounding box center [524, 173] width 20 height 18
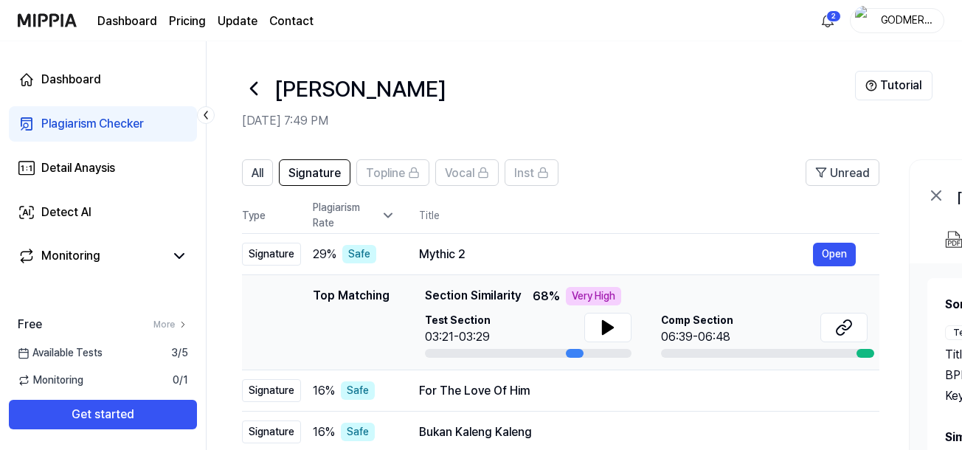
click at [277, 160] on div "All Signature Topline Vocal Inst" at bounding box center [400, 172] width 316 height 27
click at [257, 171] on span "All" at bounding box center [258, 173] width 12 height 18
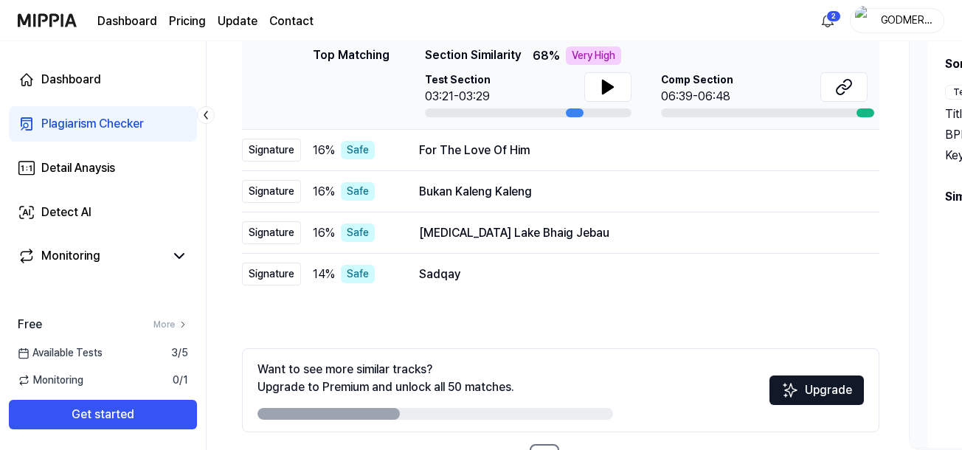
scroll to position [294, 0]
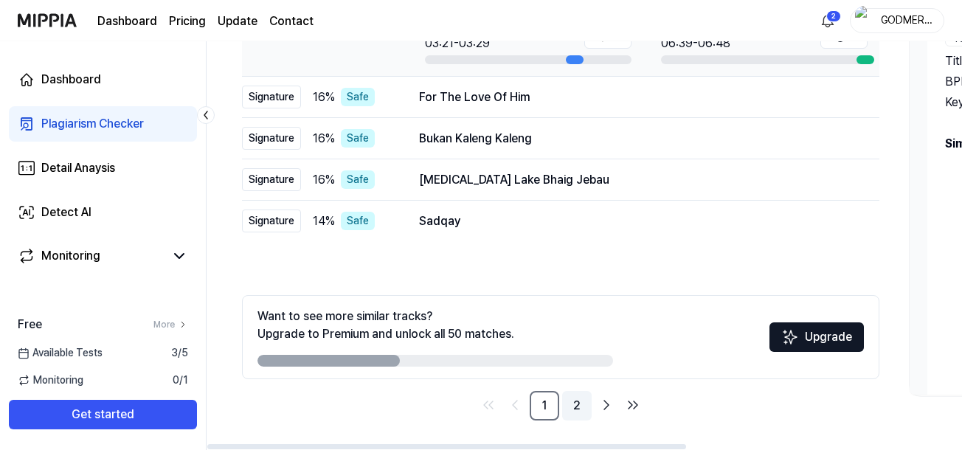
click at [578, 400] on link "2" at bounding box center [577, 406] width 30 height 30
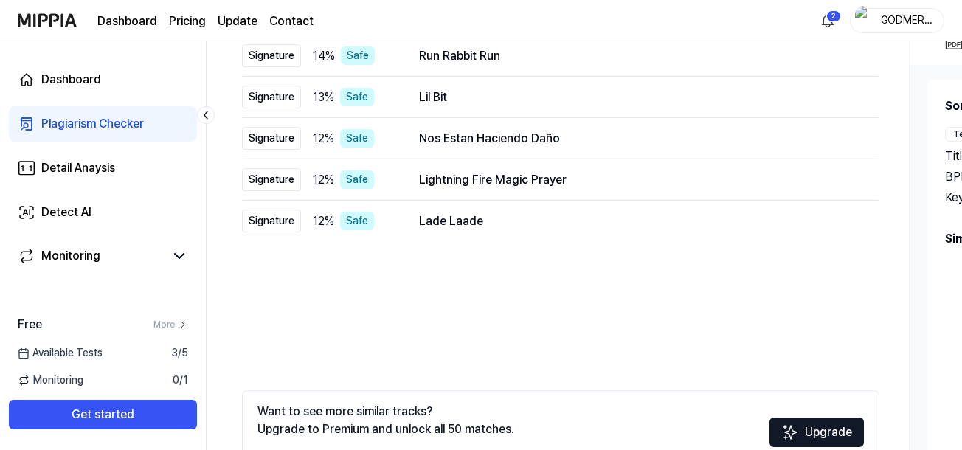
scroll to position [294, 0]
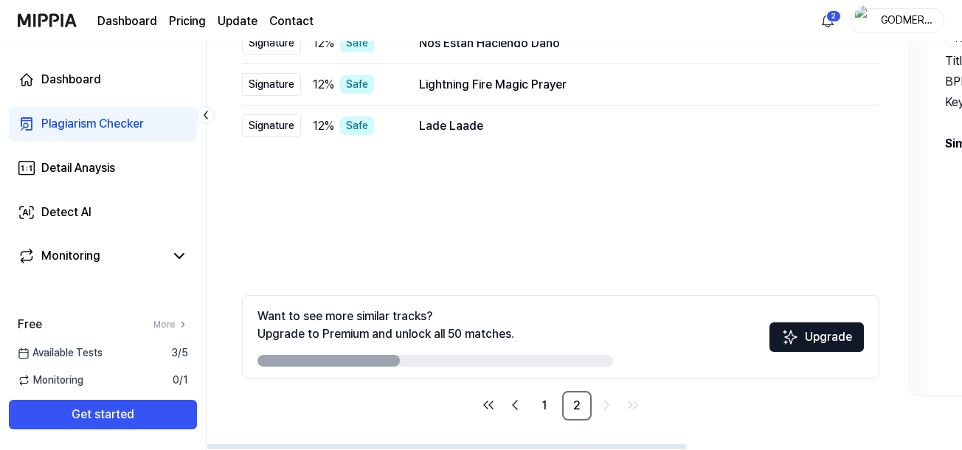
drag, startPoint x: 347, startPoint y: 360, endPoint x: 556, endPoint y: 374, distance: 210.0
click at [556, 374] on div "Want to see more similar tracks? Upgrade to Premium and unlock all 50 matches. …" at bounding box center [560, 337] width 637 height 84
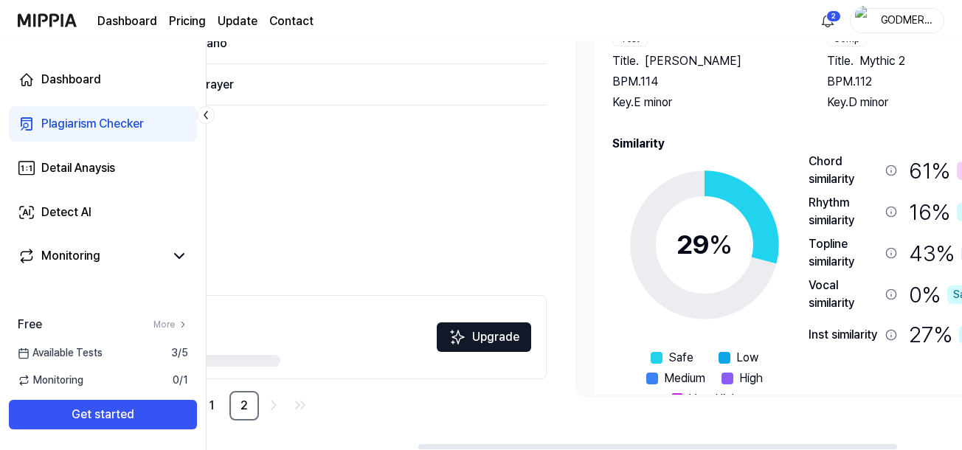
scroll to position [0, 434]
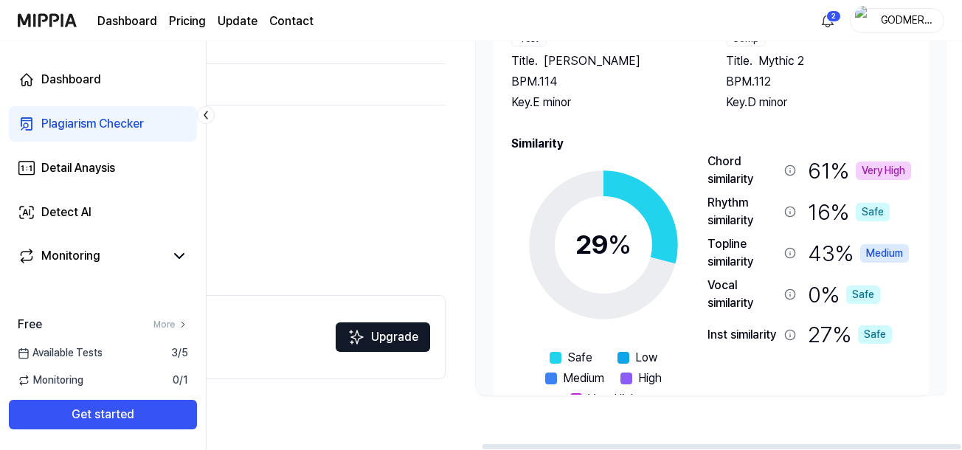
drag, startPoint x: 656, startPoint y: 448, endPoint x: 968, endPoint y: 479, distance: 313.6
click at [961, 449] on div at bounding box center [721, 446] width 479 height 5
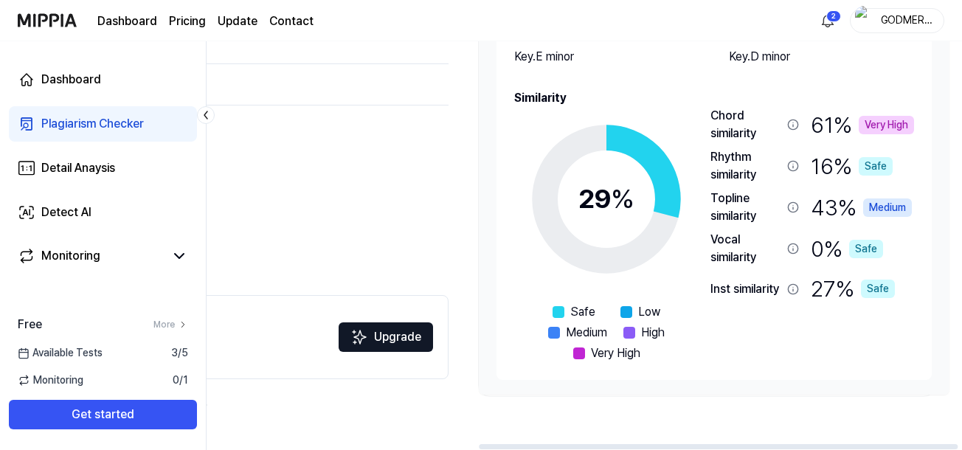
drag, startPoint x: 946, startPoint y: 279, endPoint x: 947, endPoint y: 235, distance: 44.3
click at [947, 235] on div "Song Info Test Title . Yinesa Mehret Behailu BPM. 114 Key. E minor Comp Title .…" at bounding box center [714, 182] width 471 height 425
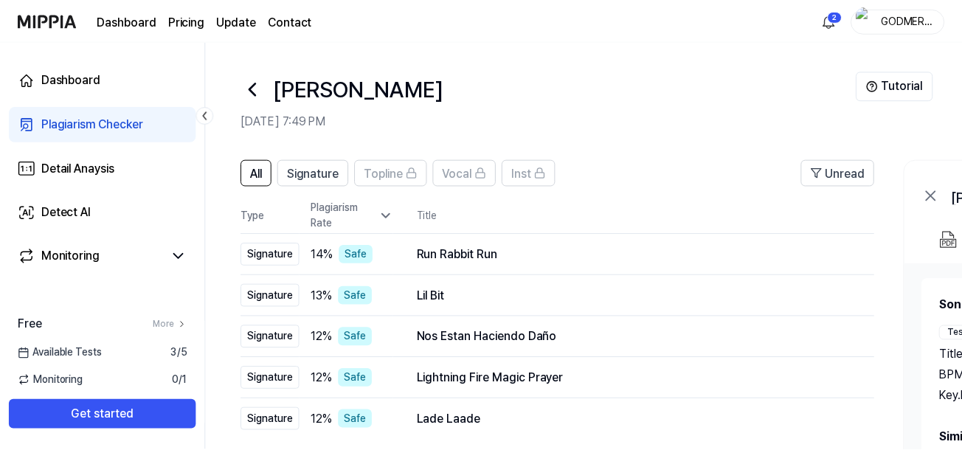
scroll to position [294, 0]
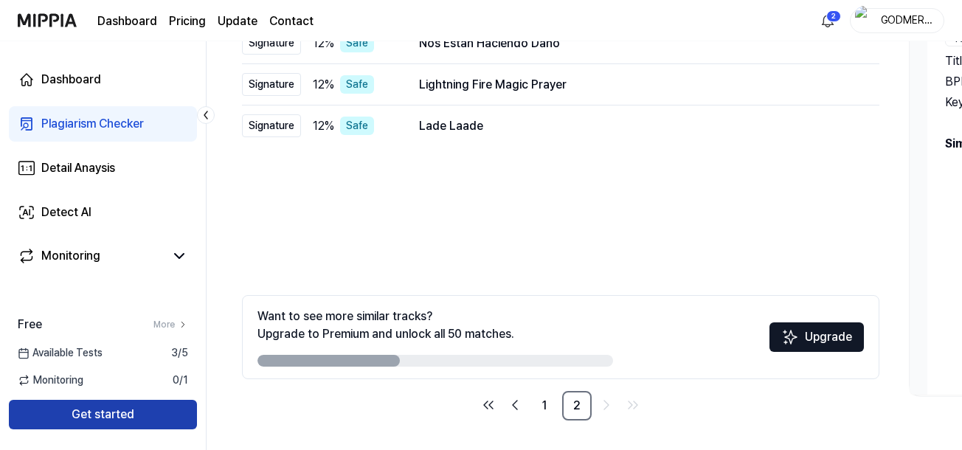
click at [122, 409] on button "Get started" at bounding box center [103, 415] width 188 height 30
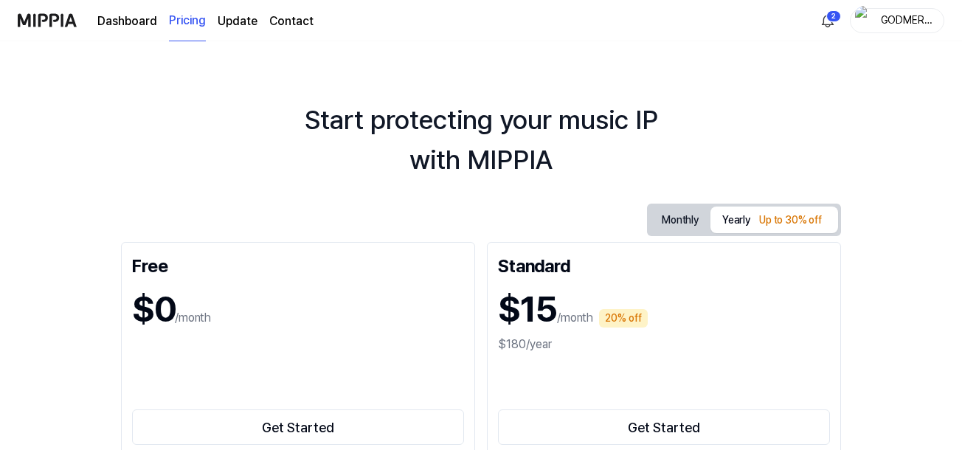
click at [334, 308] on div "$0 /month" at bounding box center [298, 309] width 332 height 53
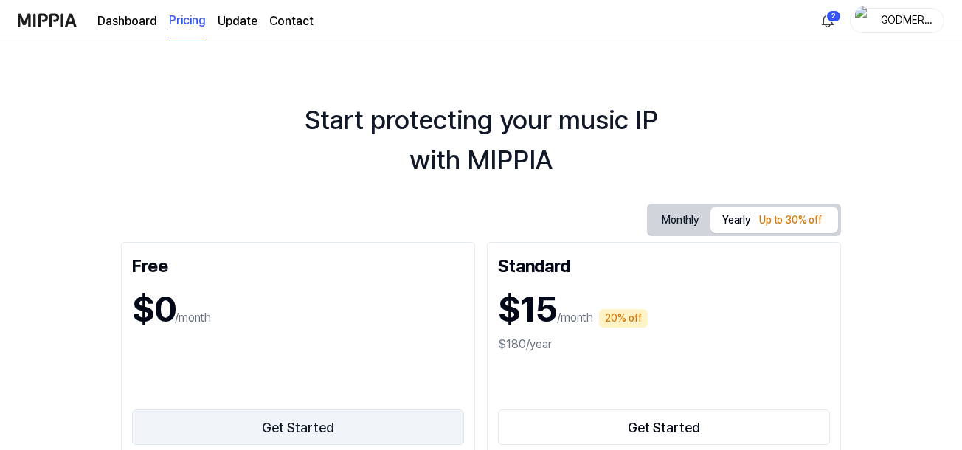
click at [339, 429] on button "Get Started" at bounding box center [298, 426] width 332 height 35
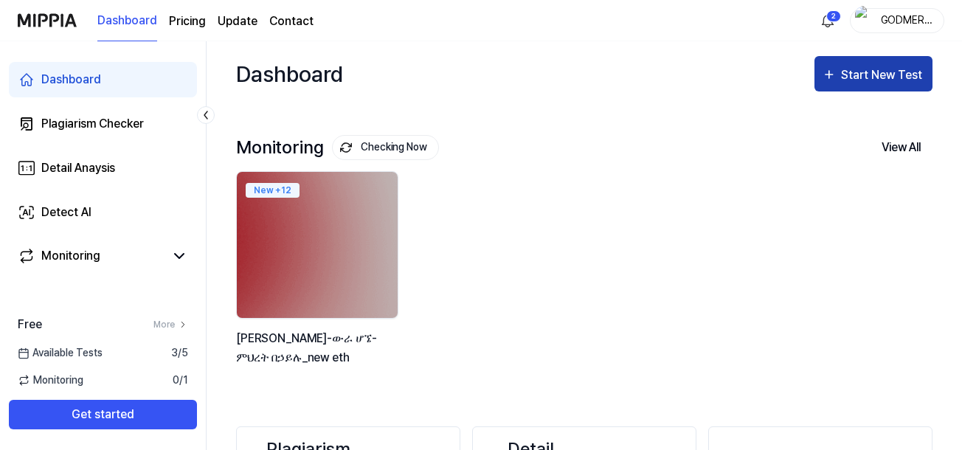
click at [863, 68] on div "Start New Test" at bounding box center [883, 75] width 84 height 19
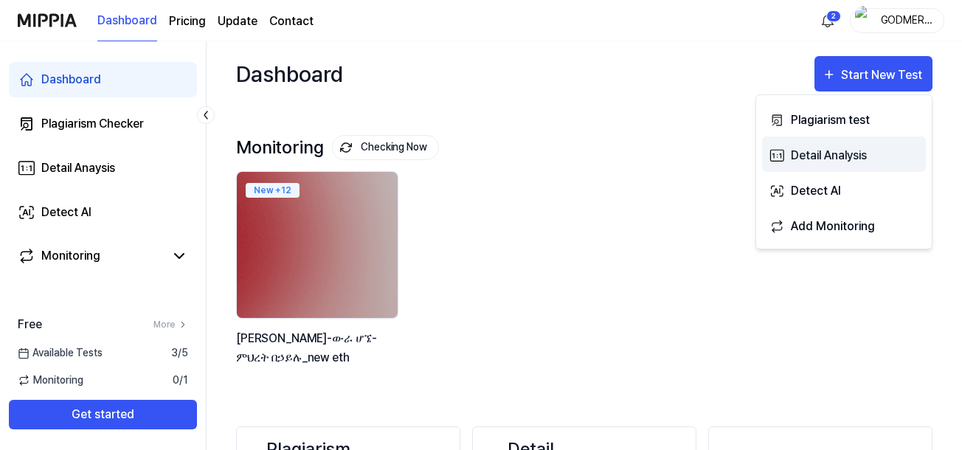
click at [786, 160] on button "Detail Analysis" at bounding box center [844, 153] width 164 height 35
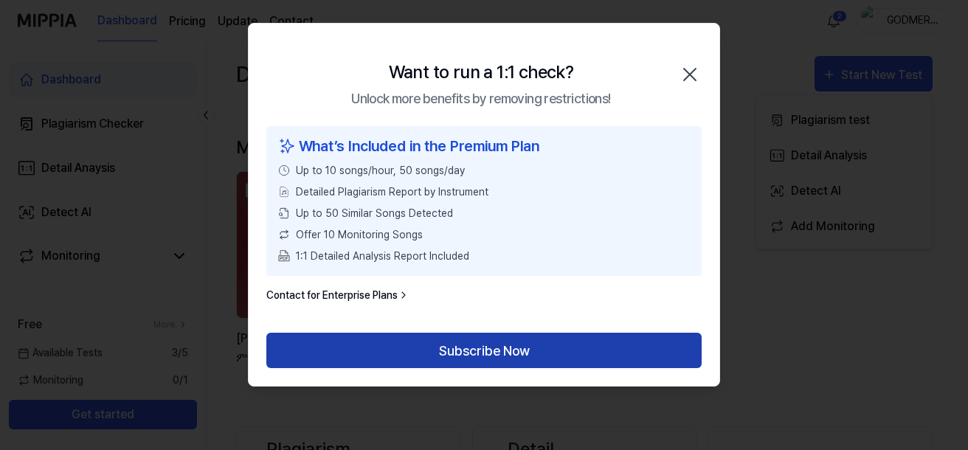
click at [481, 358] on button "Subscribe Now" at bounding box center [483, 350] width 435 height 35
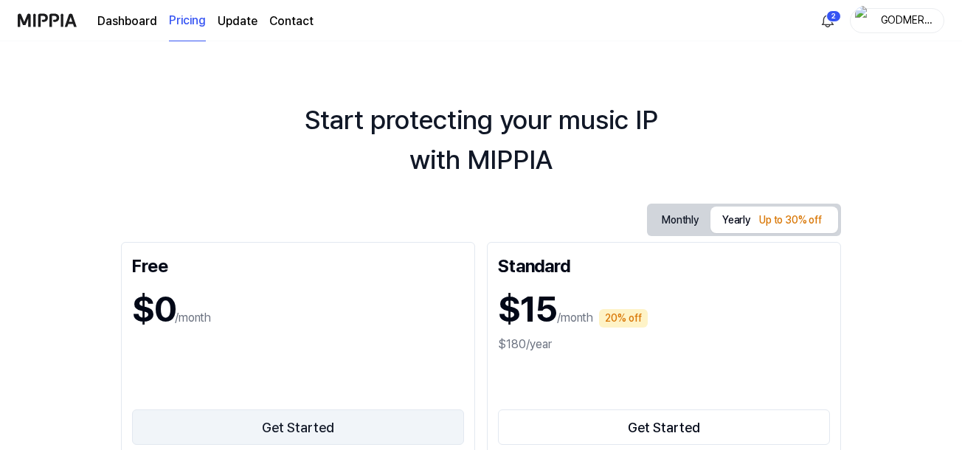
click at [274, 426] on button "Get Started" at bounding box center [298, 426] width 332 height 35
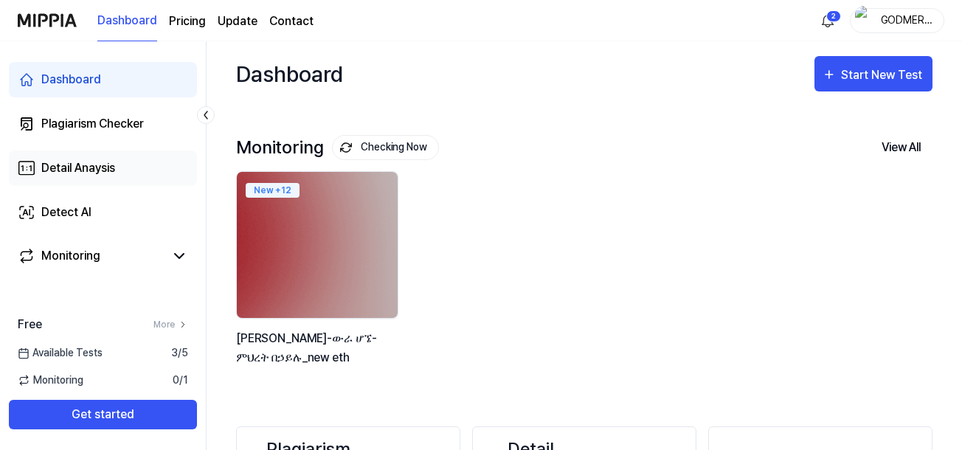
click at [107, 170] on div "Detail Anaysis" at bounding box center [78, 168] width 74 height 18
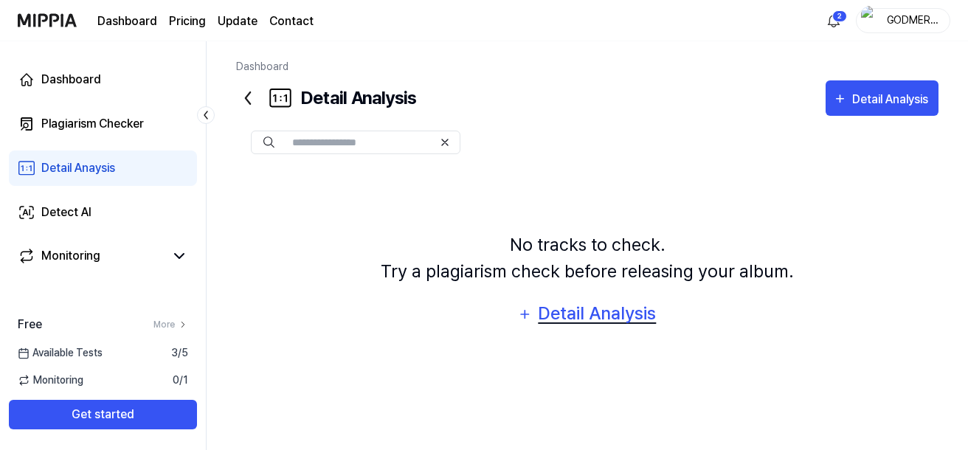
click at [586, 315] on div "Detail Analysis" at bounding box center [597, 313] width 120 height 28
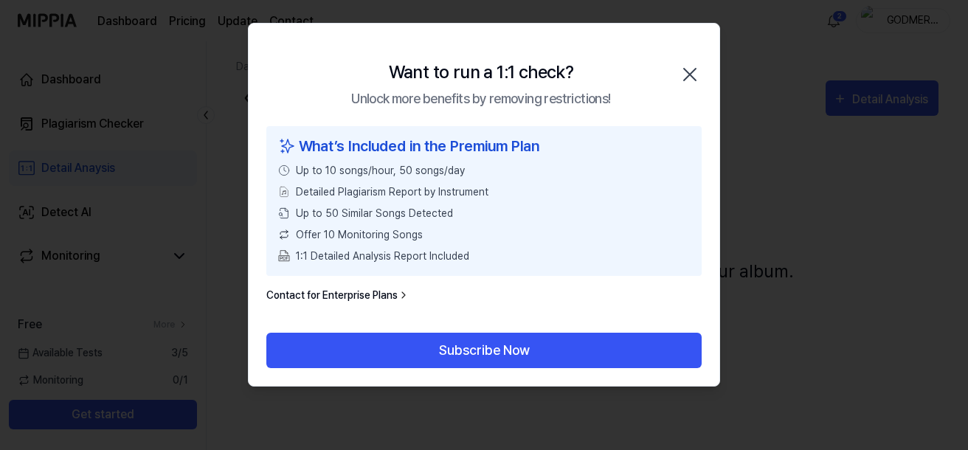
click at [693, 75] on icon "button" at bounding box center [690, 75] width 24 height 24
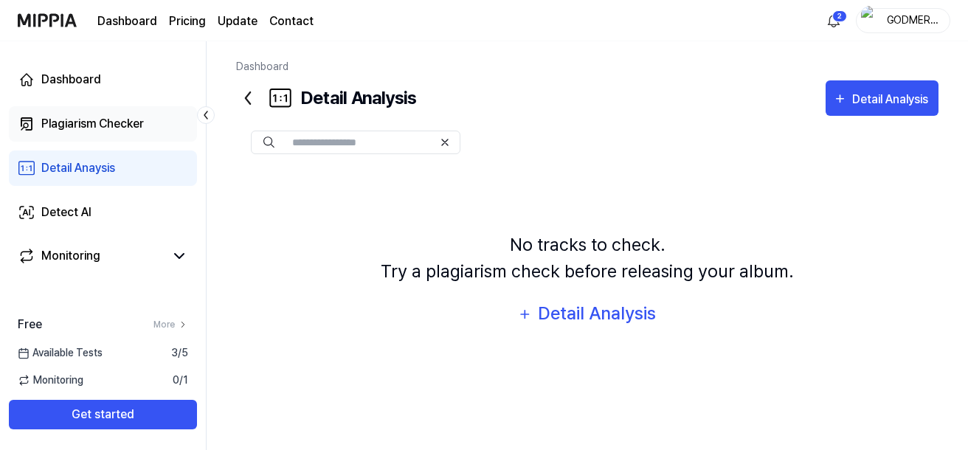
click at [122, 120] on div "Plagiarism Checker" at bounding box center [92, 124] width 103 height 18
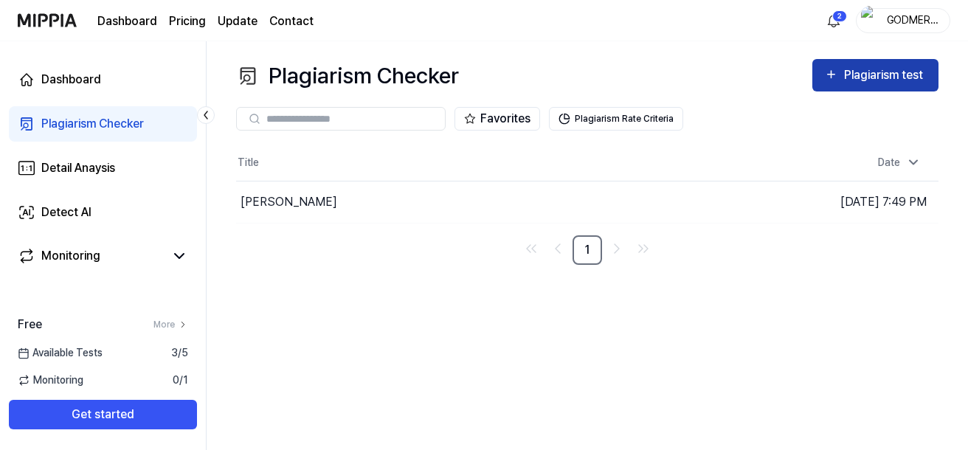
click at [839, 83] on div "Plagiarism test" at bounding box center [875, 75] width 103 height 19
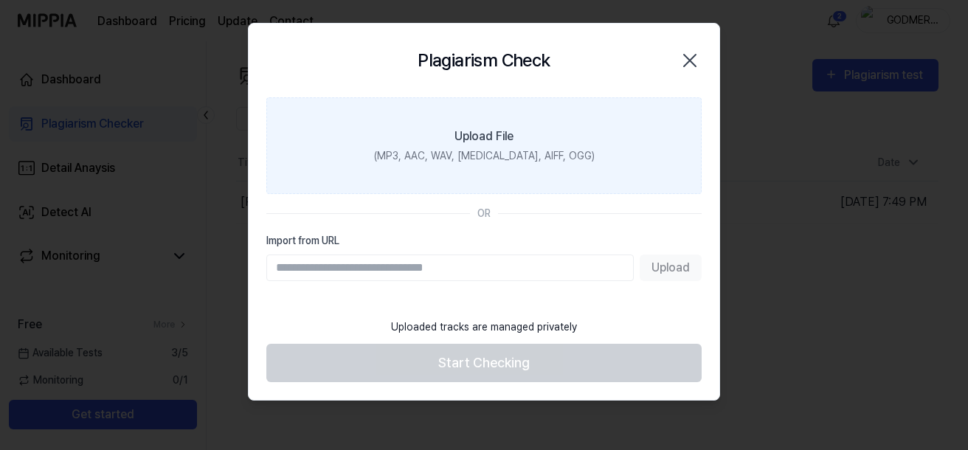
click at [509, 165] on label "Upload File (MP3, AAC, WAV, [MEDICAL_DATA], AIFF, OGG)" at bounding box center [483, 145] width 435 height 97
click at [0, 0] on input "Upload File (MP3, AAC, WAV, [MEDICAL_DATA], AIFF, OGG)" at bounding box center [0, 0] width 0 height 0
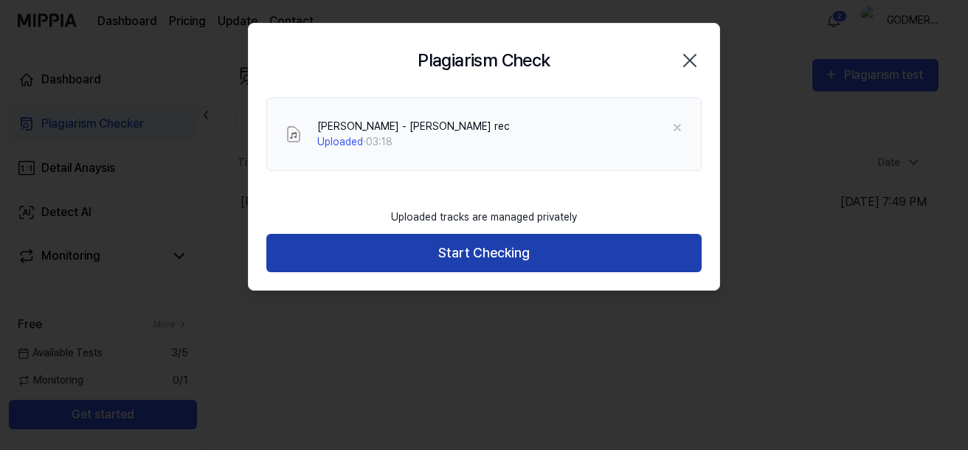
click at [482, 245] on button "Start Checking" at bounding box center [483, 253] width 435 height 39
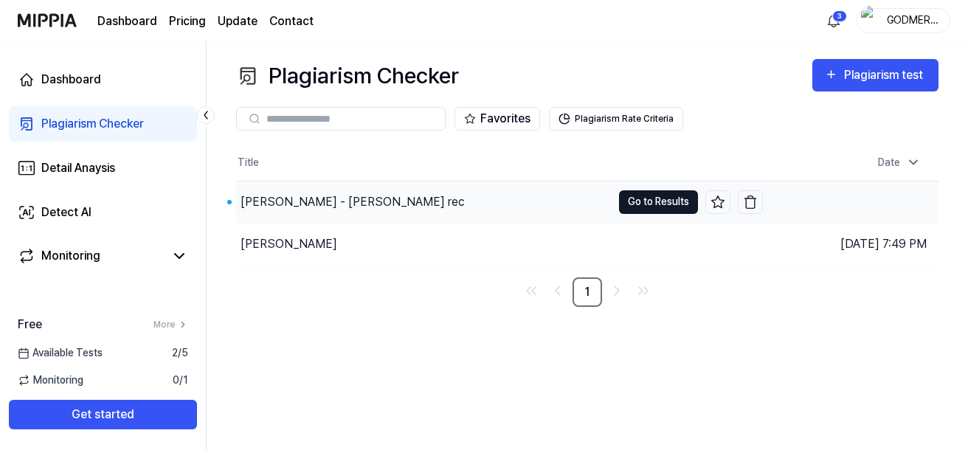
click at [653, 210] on button "Go to Results" at bounding box center [658, 202] width 79 height 24
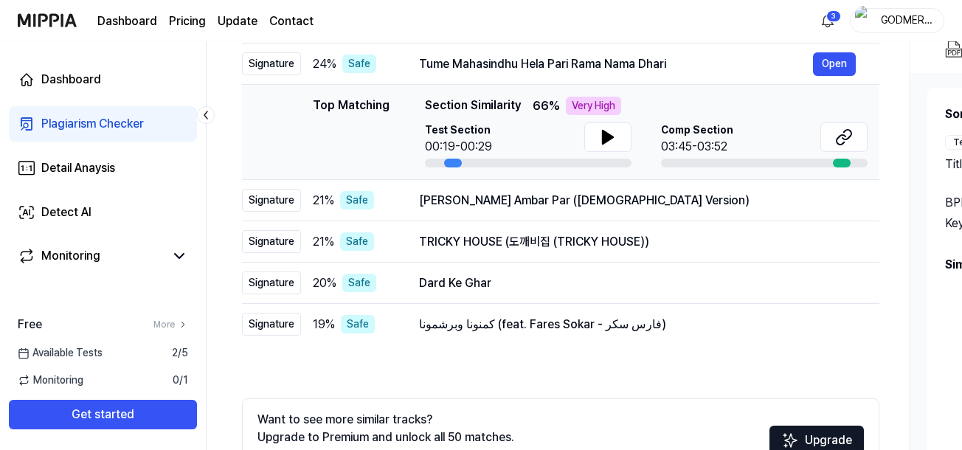
scroll to position [294, 0]
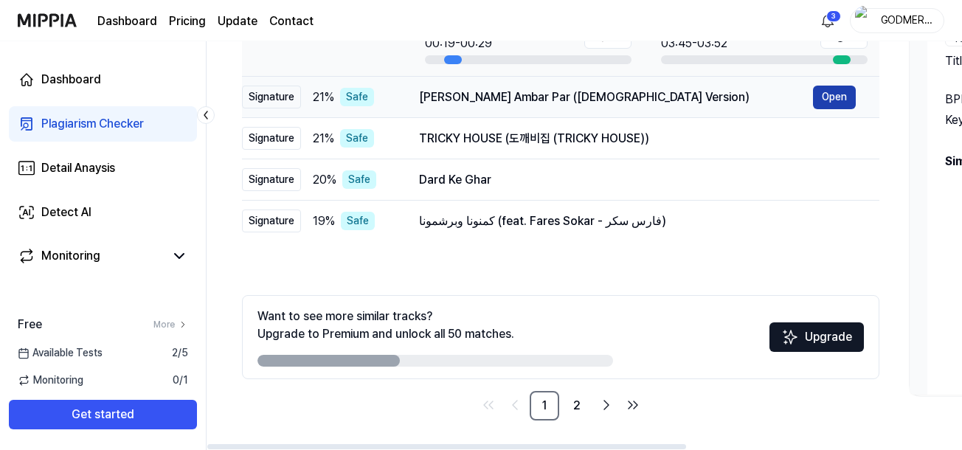
click at [832, 101] on button "Open" at bounding box center [834, 98] width 43 height 24
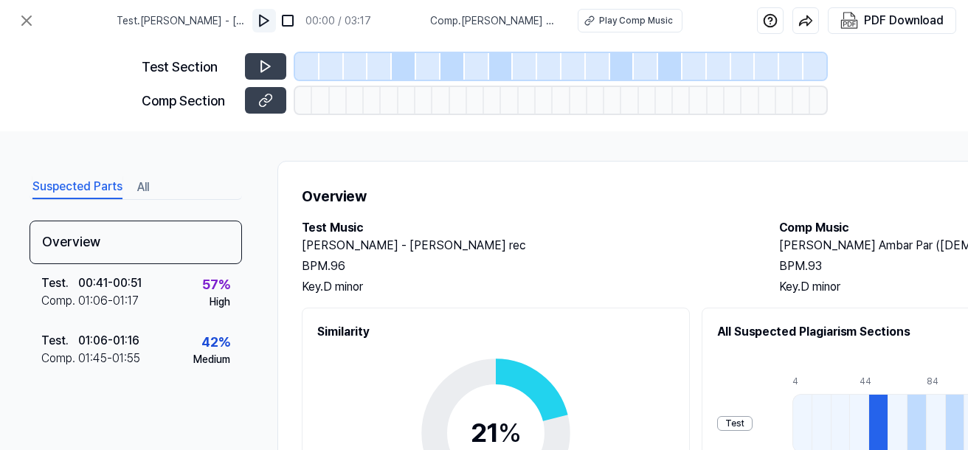
click at [266, 18] on img at bounding box center [264, 20] width 15 height 15
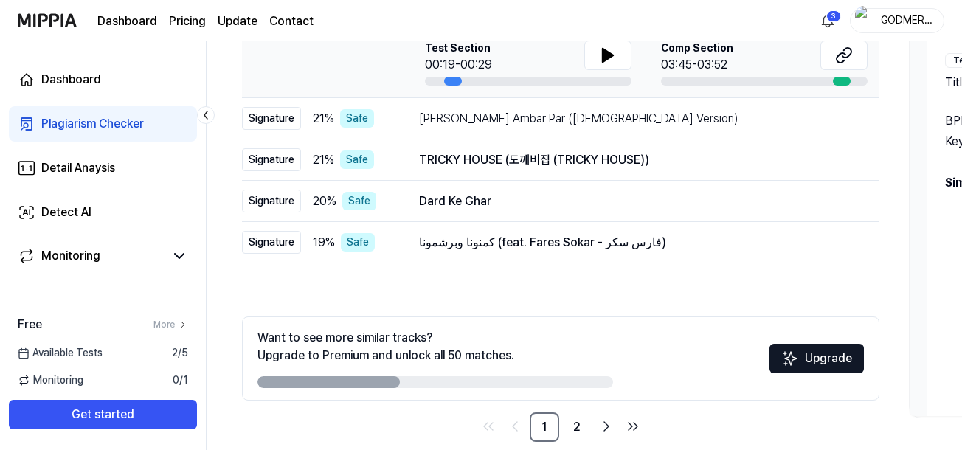
scroll to position [294, 0]
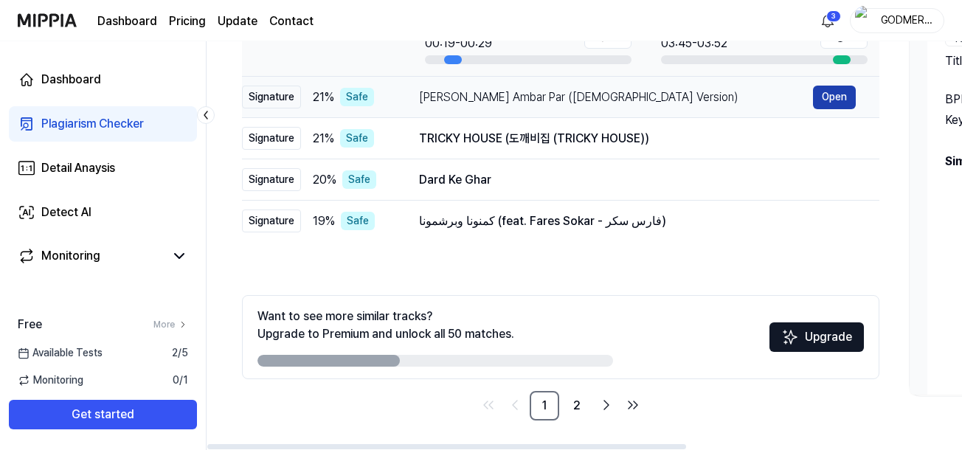
click at [828, 101] on button "Open" at bounding box center [834, 98] width 43 height 24
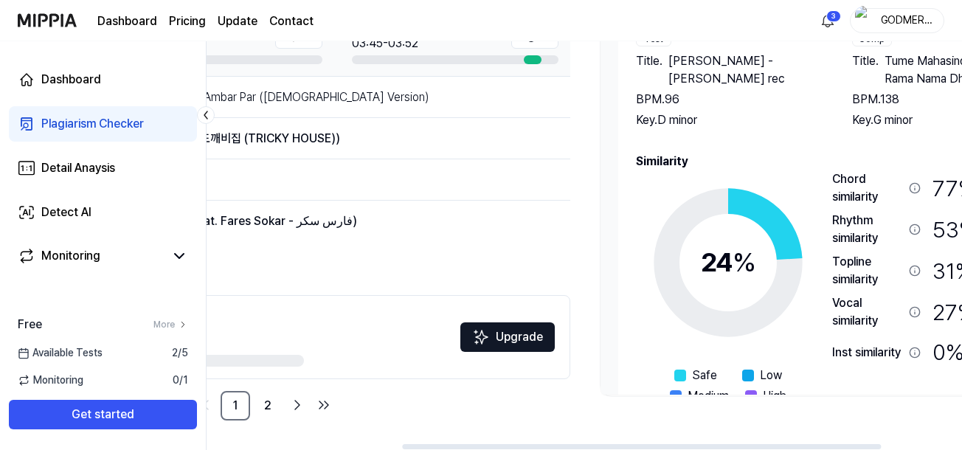
scroll to position [0, 311]
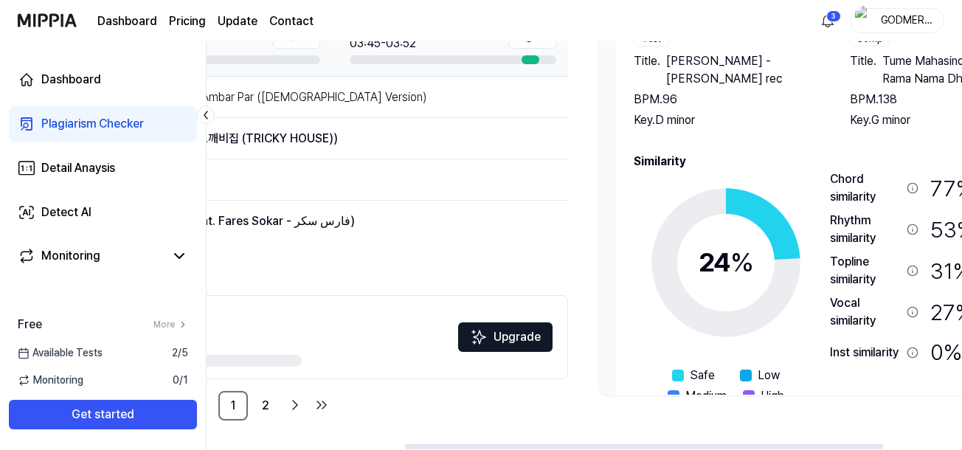
drag, startPoint x: 601, startPoint y: 448, endPoint x: 799, endPoint y: 440, distance: 197.9
click at [799, 444] on div at bounding box center [644, 446] width 479 height 5
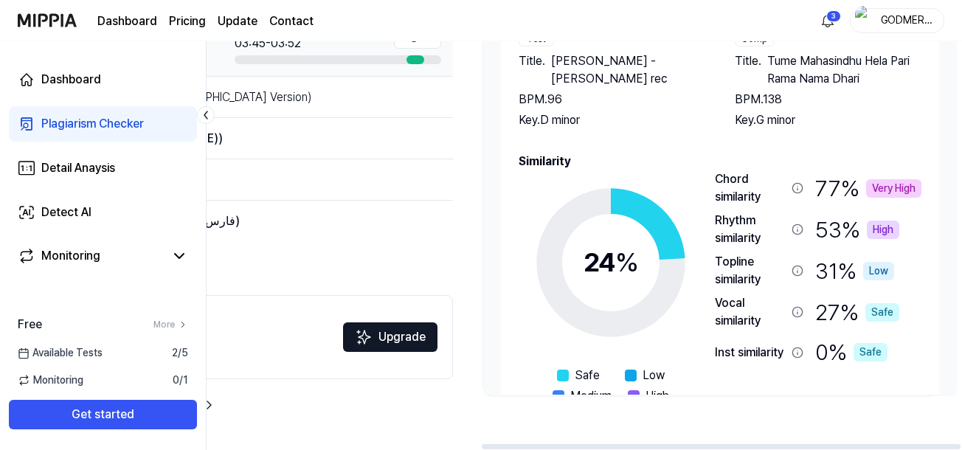
scroll to position [0, 434]
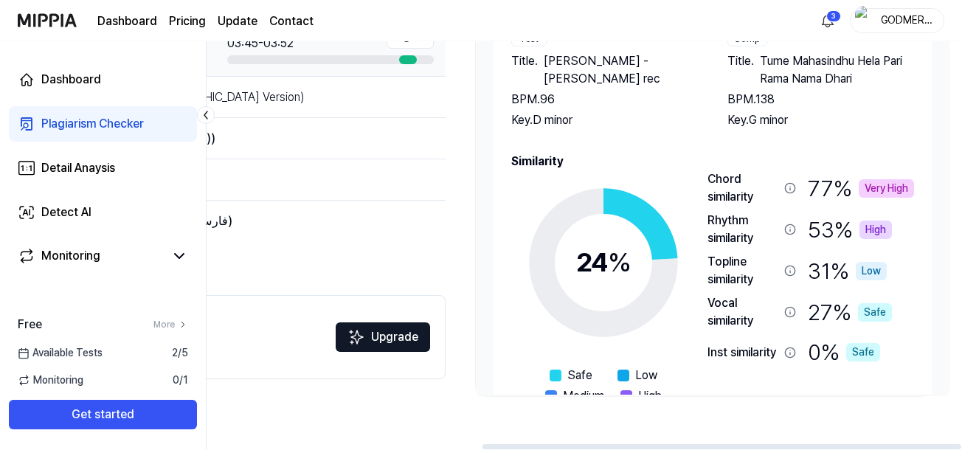
drag, startPoint x: 662, startPoint y: 446, endPoint x: 755, endPoint y: 448, distance: 93.0
click at [755, 448] on div at bounding box center [721, 446] width 479 height 5
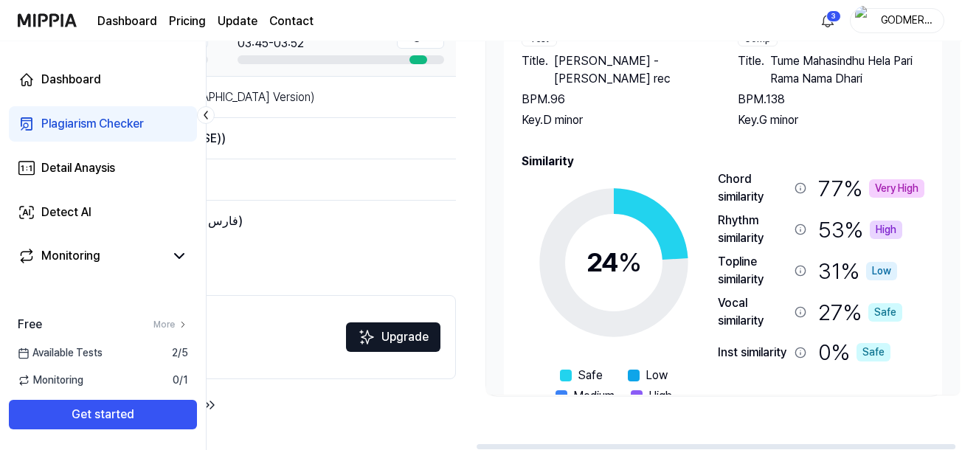
scroll to position [0, 420]
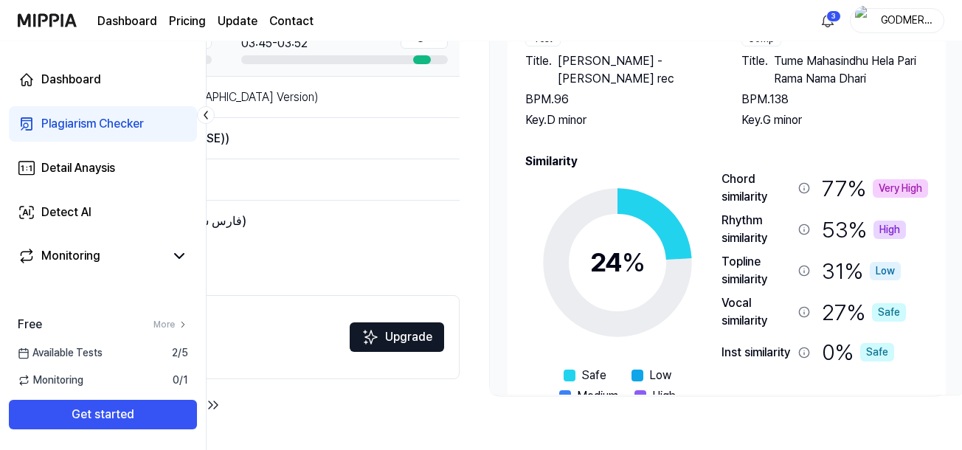
drag, startPoint x: 947, startPoint y: 164, endPoint x: 963, endPoint y: 210, distance: 48.5
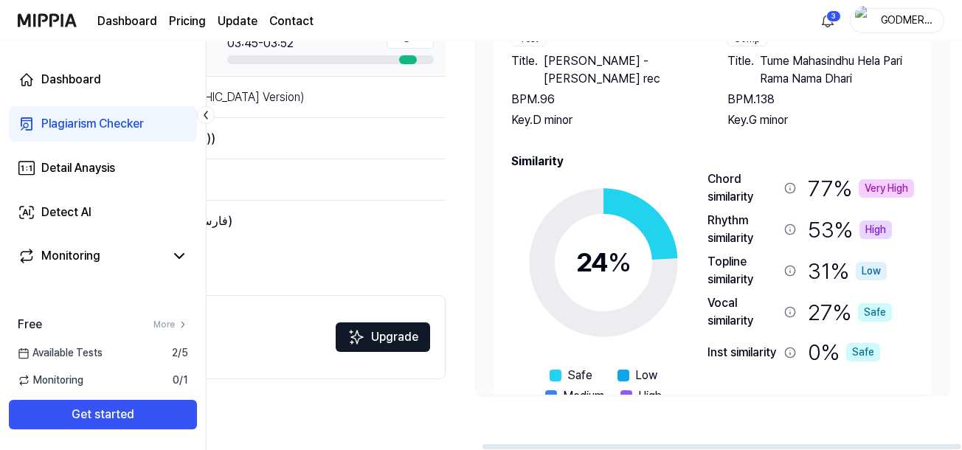
drag, startPoint x: 547, startPoint y: 444, endPoint x: 680, endPoint y: 422, distance: 134.6
click at [680, 444] on div at bounding box center [721, 446] width 479 height 5
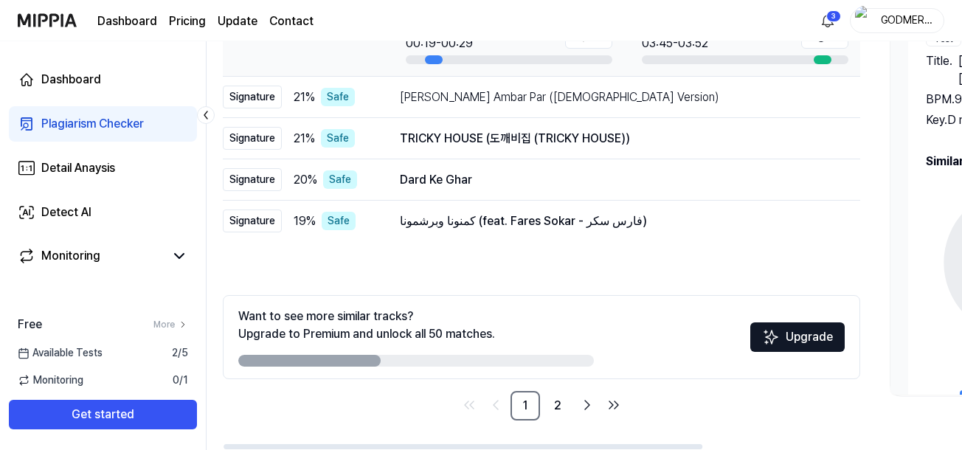
scroll to position [0, 0]
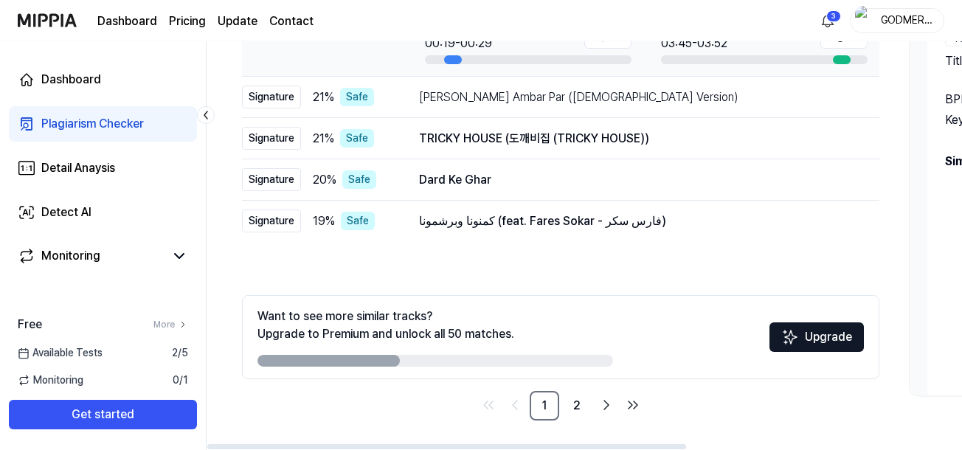
drag, startPoint x: 505, startPoint y: 446, endPoint x: 181, endPoint y: 479, distance: 326.3
click at [207, 449] on div at bounding box center [446, 446] width 479 height 5
click at [577, 407] on link "2" at bounding box center [577, 406] width 30 height 30
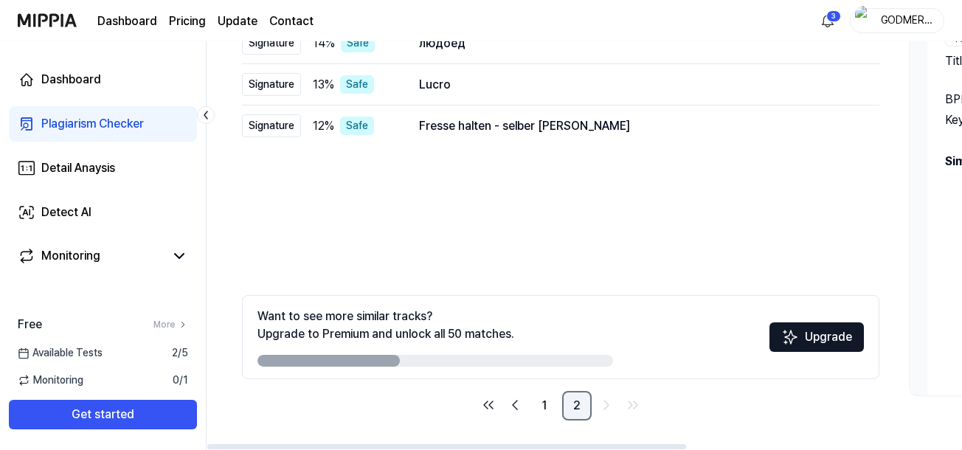
scroll to position [198, 0]
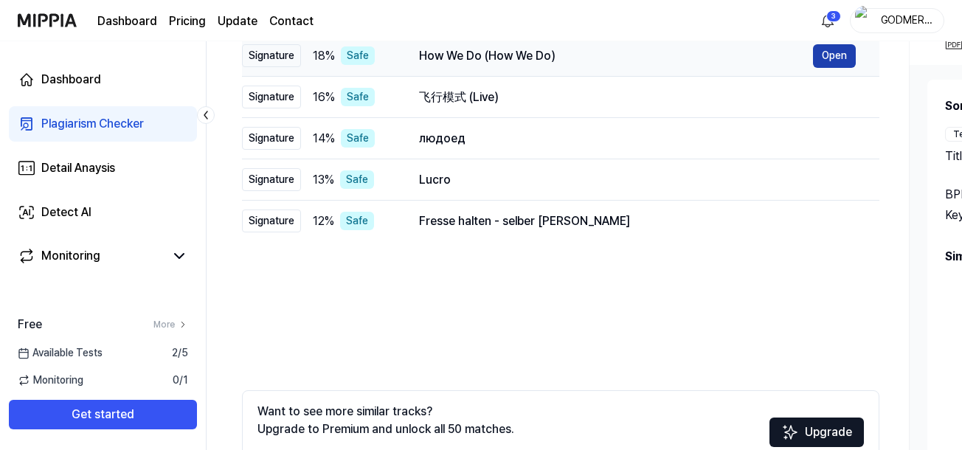
click at [836, 61] on button "Open" at bounding box center [834, 56] width 43 height 24
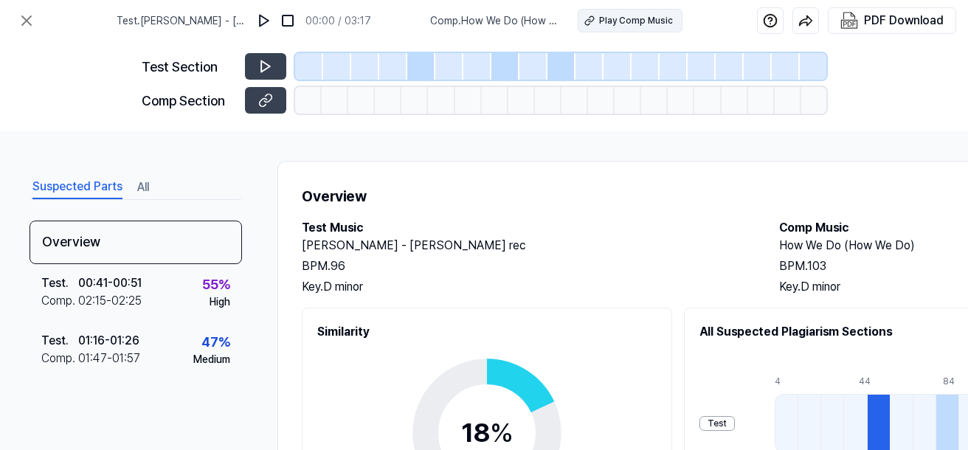
click at [604, 21] on div "Play Comp Music" at bounding box center [636, 20] width 74 height 13
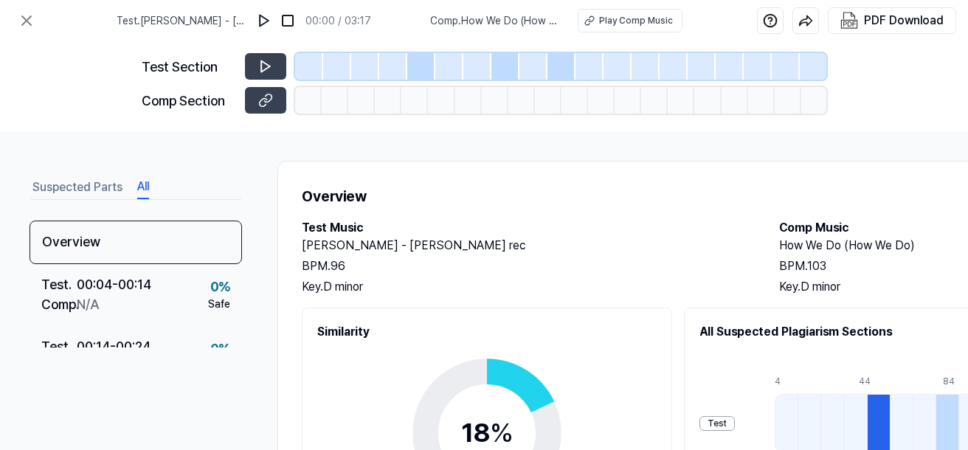
click at [139, 187] on button "All" at bounding box center [143, 188] width 12 height 24
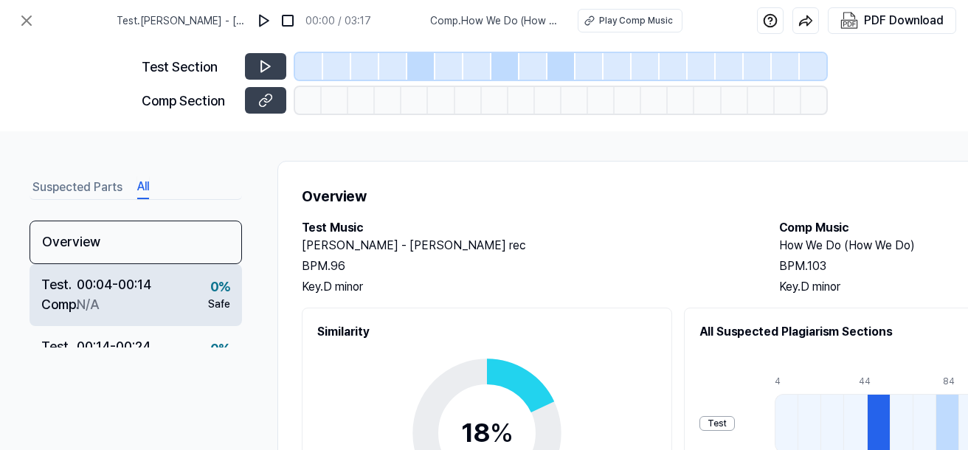
click at [208, 311] on div "Safe" at bounding box center [219, 304] width 22 height 15
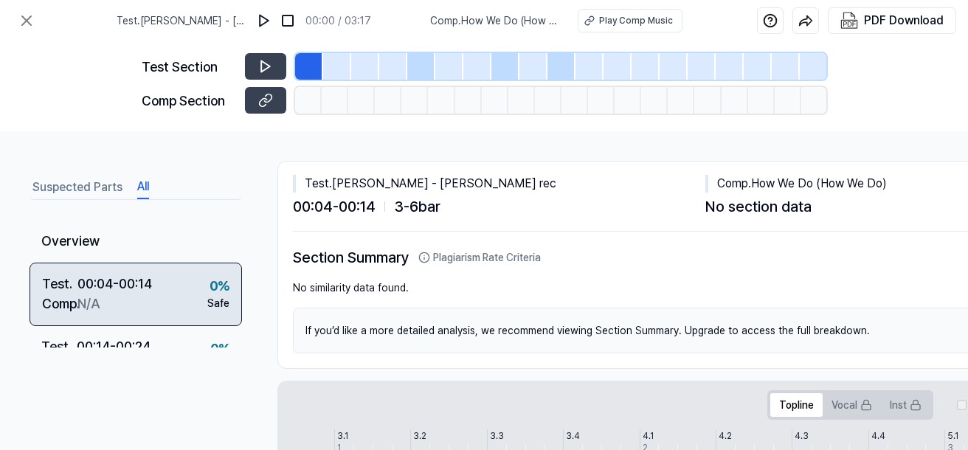
click at [207, 311] on div "Test . 00:04 - 00:14 Comp . N/A 0 % Safe" at bounding box center [136, 294] width 212 height 63
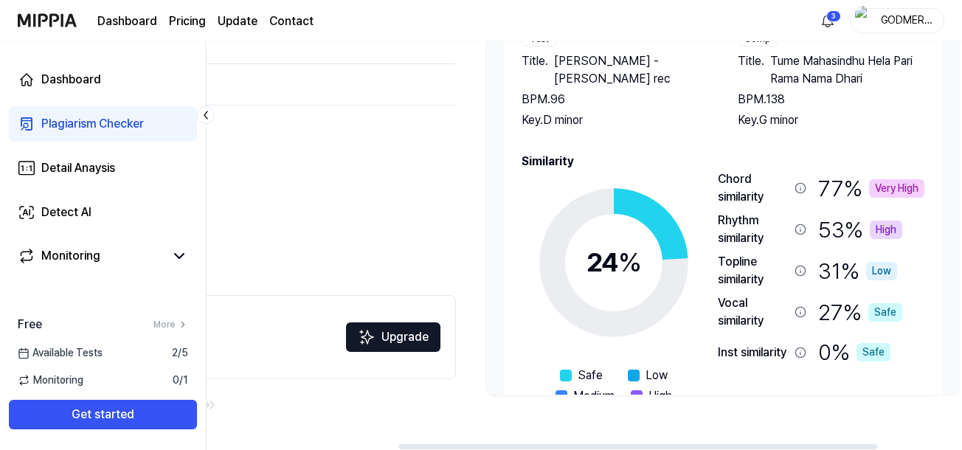
scroll to position [0, 434]
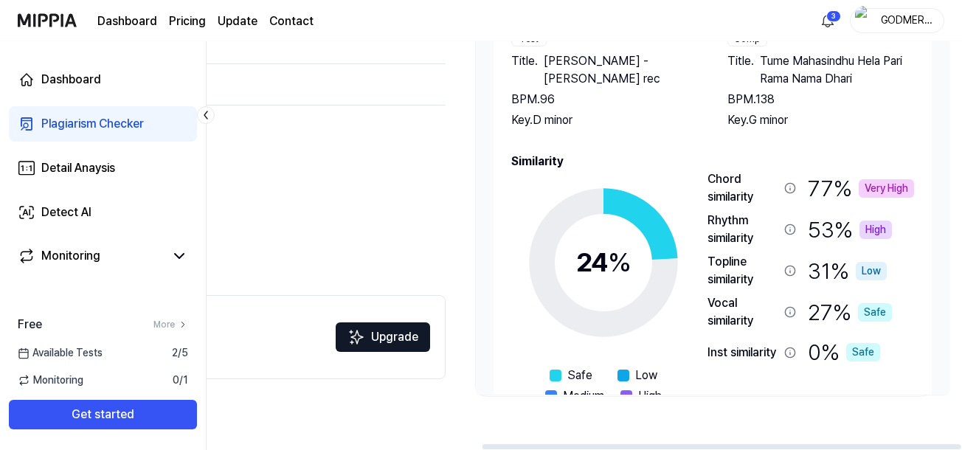
drag, startPoint x: 595, startPoint y: 443, endPoint x: 869, endPoint y: 410, distance: 275.7
click at [869, 443] on div at bounding box center [584, 446] width 755 height 7
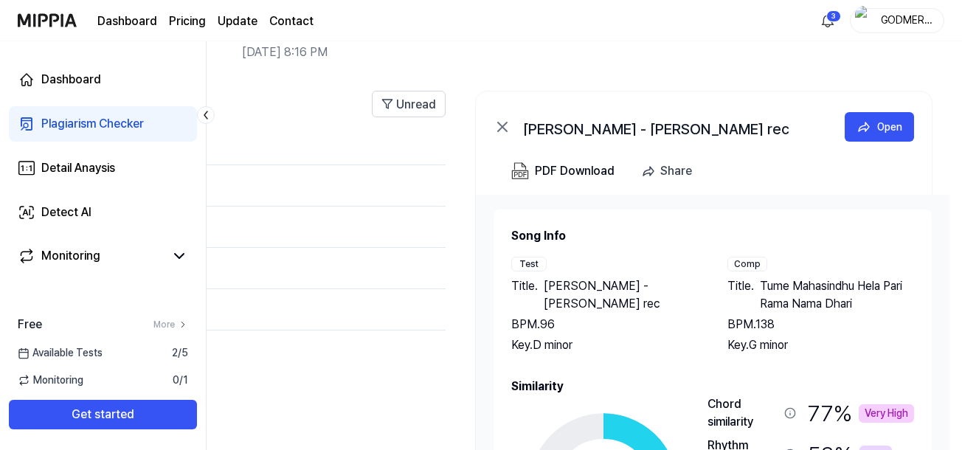
scroll to position [0, 0]
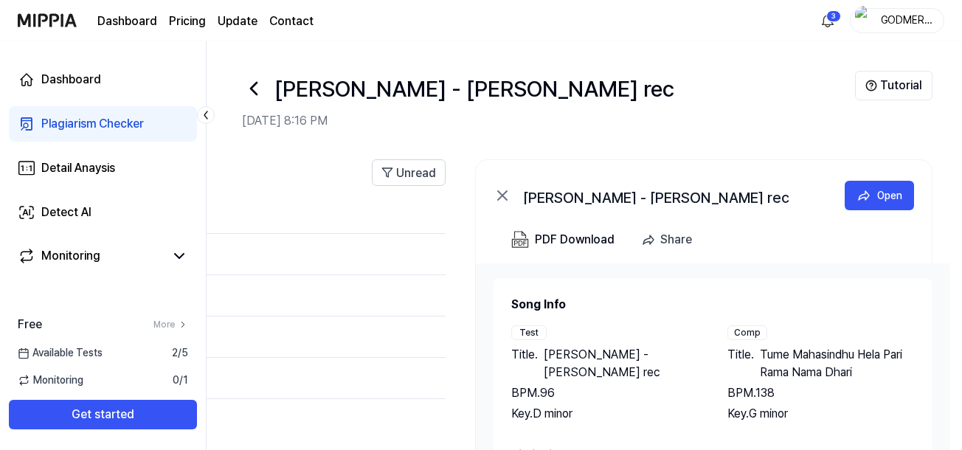
click at [252, 91] on icon at bounding box center [254, 89] width 24 height 24
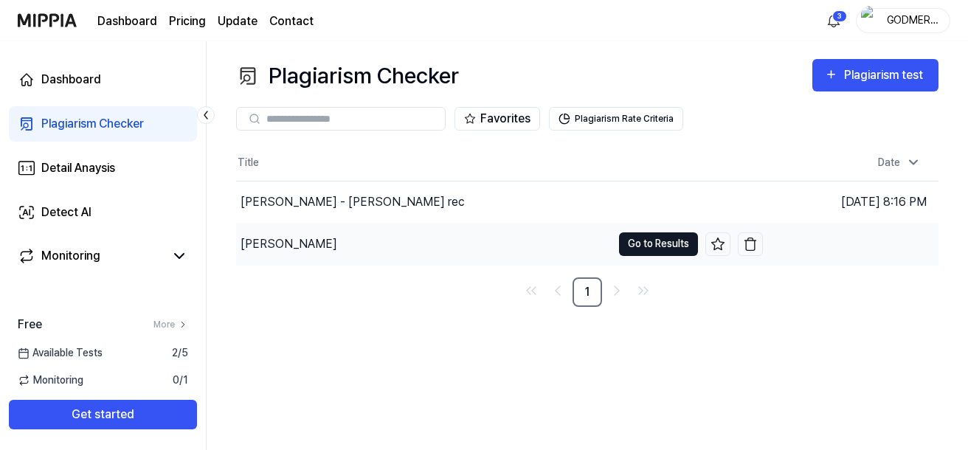
click at [671, 245] on button "Go to Results" at bounding box center [658, 244] width 79 height 24
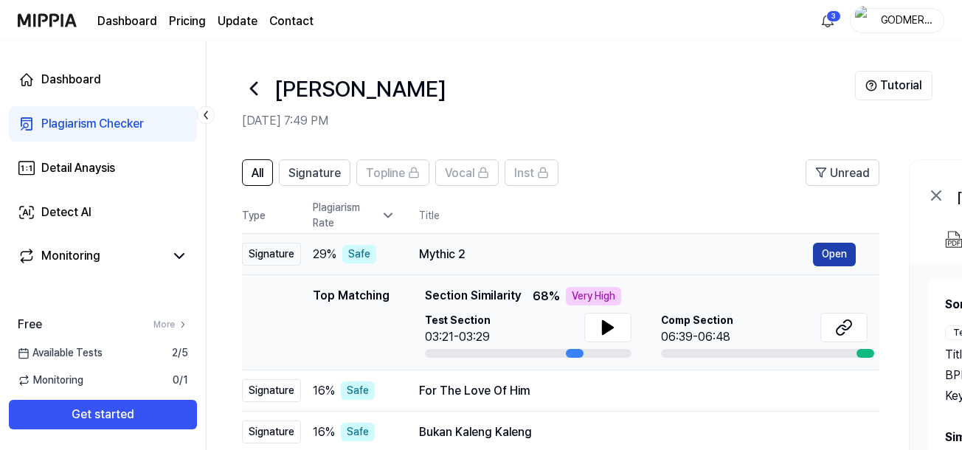
click at [836, 257] on button "Open" at bounding box center [834, 255] width 43 height 24
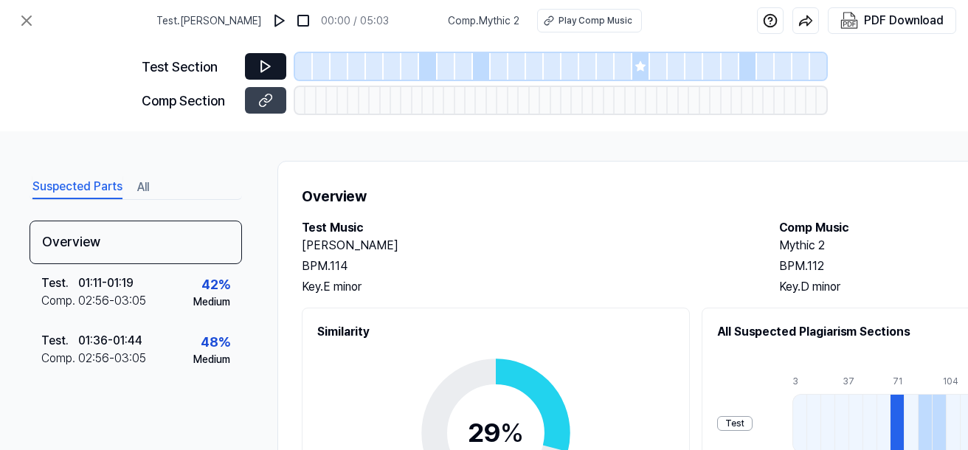
click at [269, 60] on icon at bounding box center [265, 66] width 15 height 15
click at [260, 70] on icon at bounding box center [265, 66] width 15 height 15
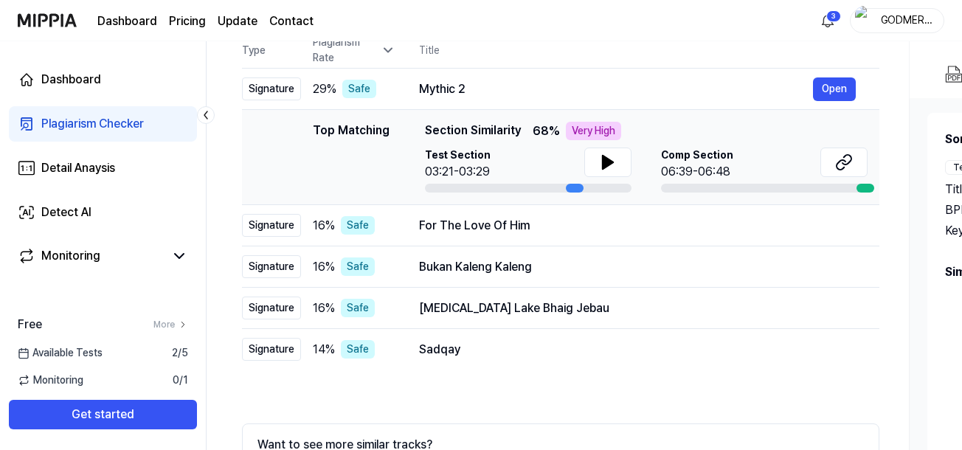
scroll to position [294, 0]
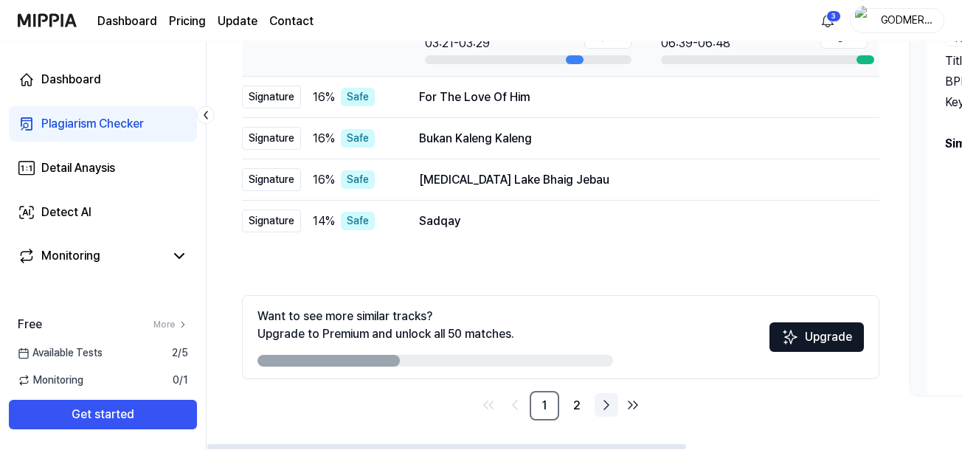
click at [600, 407] on icon "Go to next page" at bounding box center [606, 405] width 18 height 18
